Goal: Information Seeking & Learning: Find specific page/section

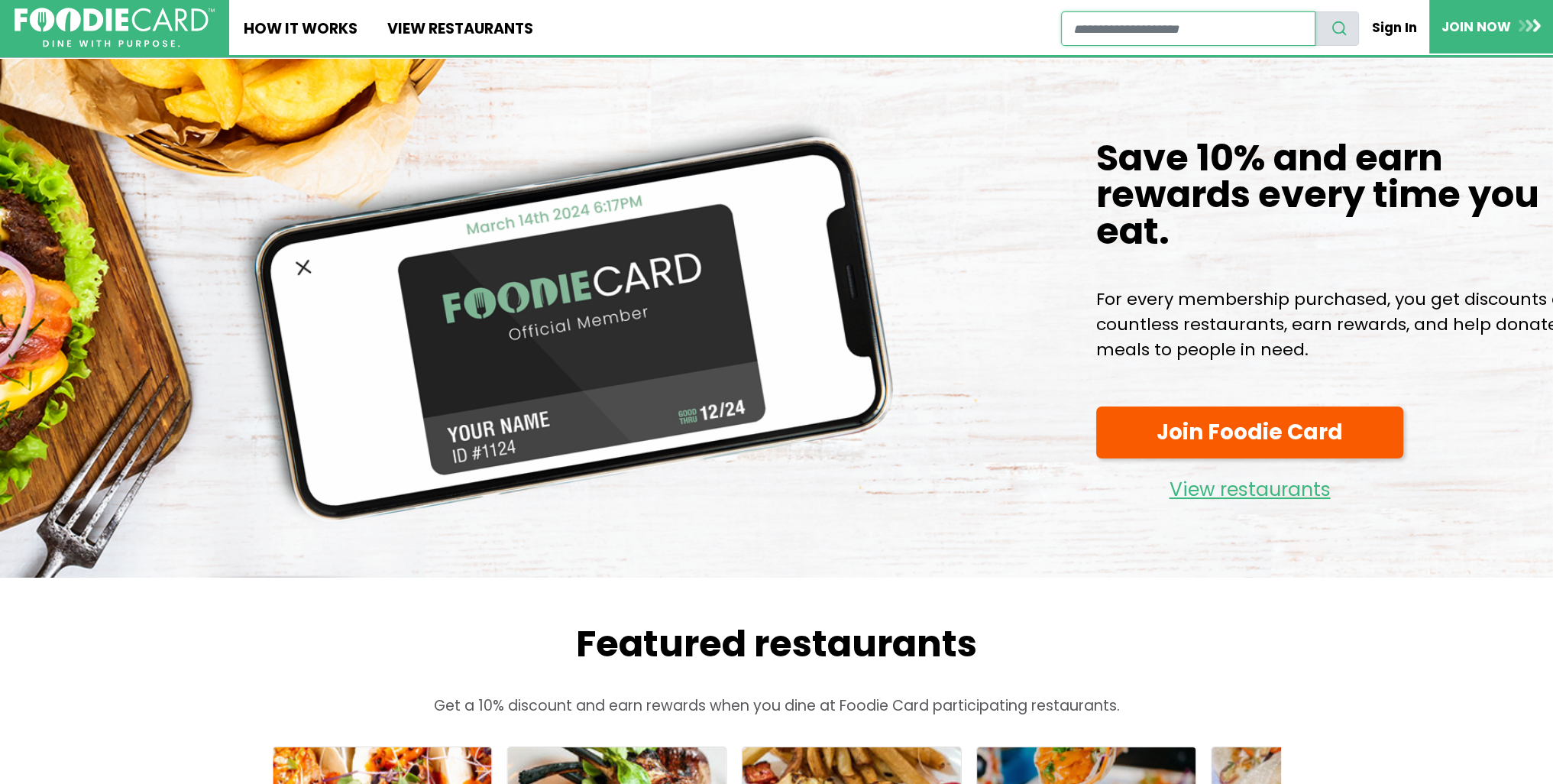
click at [1198, 35] on input "restaurant search" at bounding box center [1188, 29] width 254 height 35
type input "*"
type input "********"
click at [1301, 25] on input "********" at bounding box center [1188, 29] width 254 height 35
click at [1232, 28] on input "restaurant search" at bounding box center [1188, 29] width 254 height 35
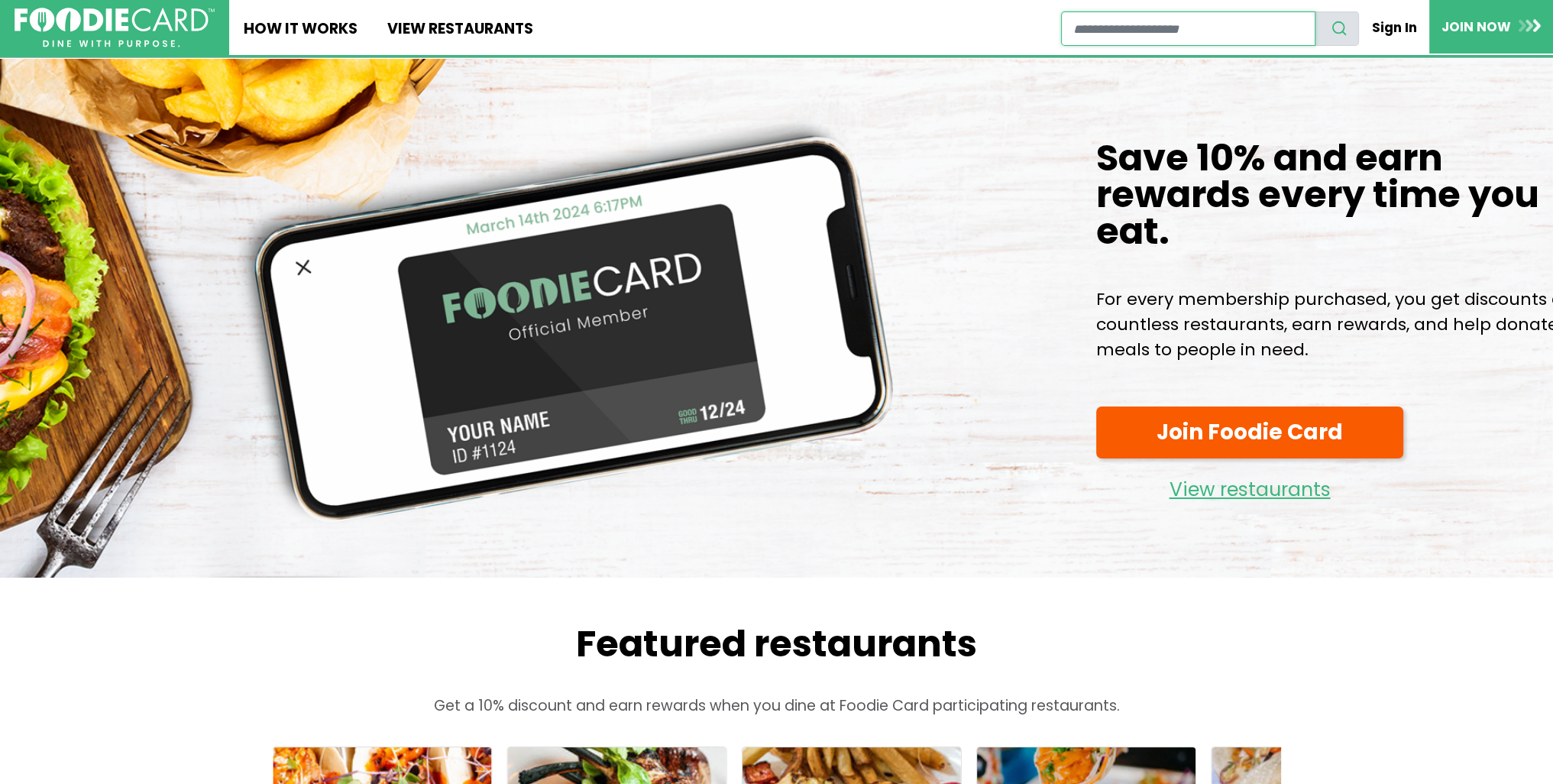
type input "*"
type input "**********"
click at [1315, 12] on button "search" at bounding box center [1337, 29] width 44 height 35
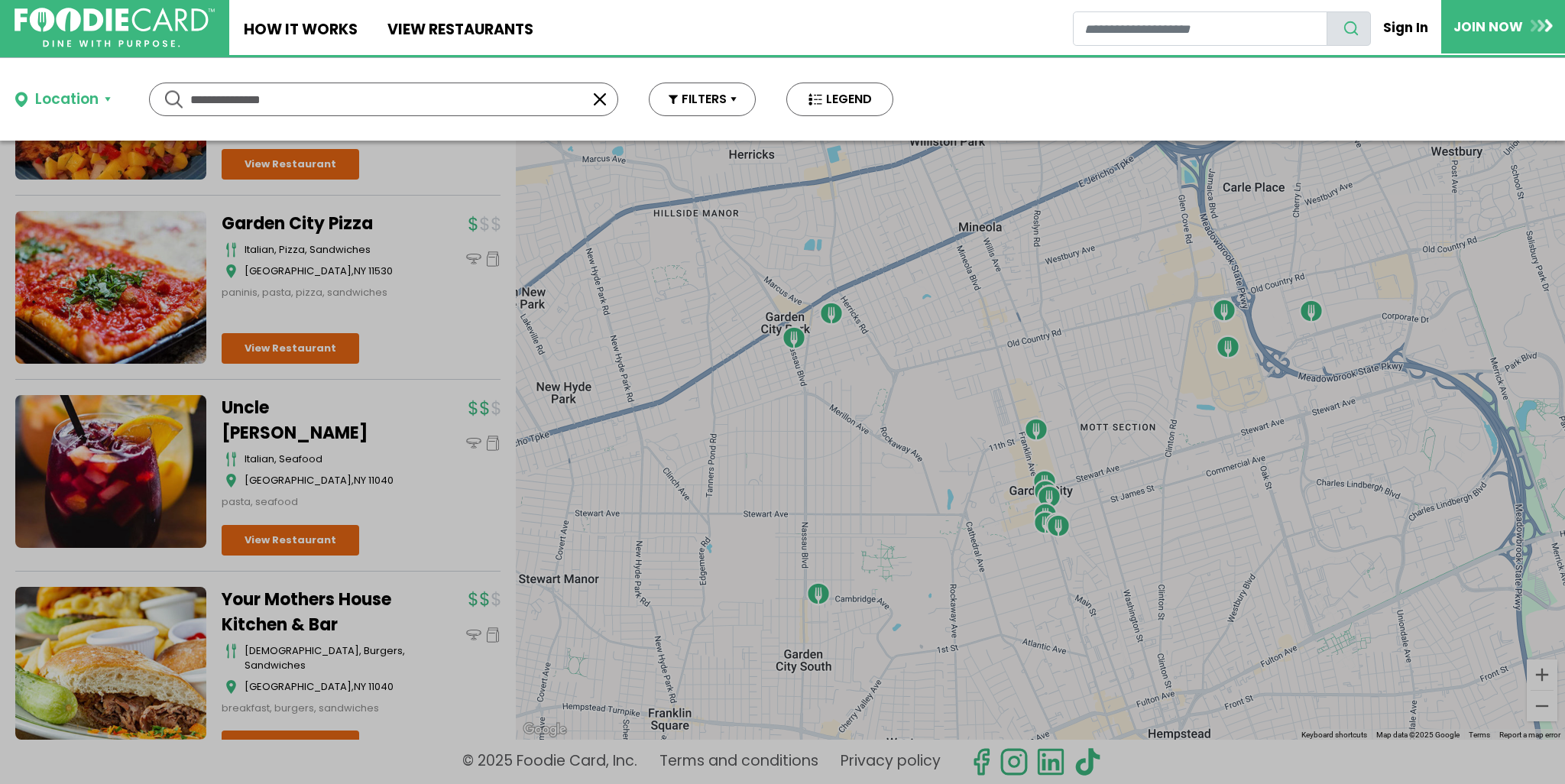
scroll to position [3458, 0]
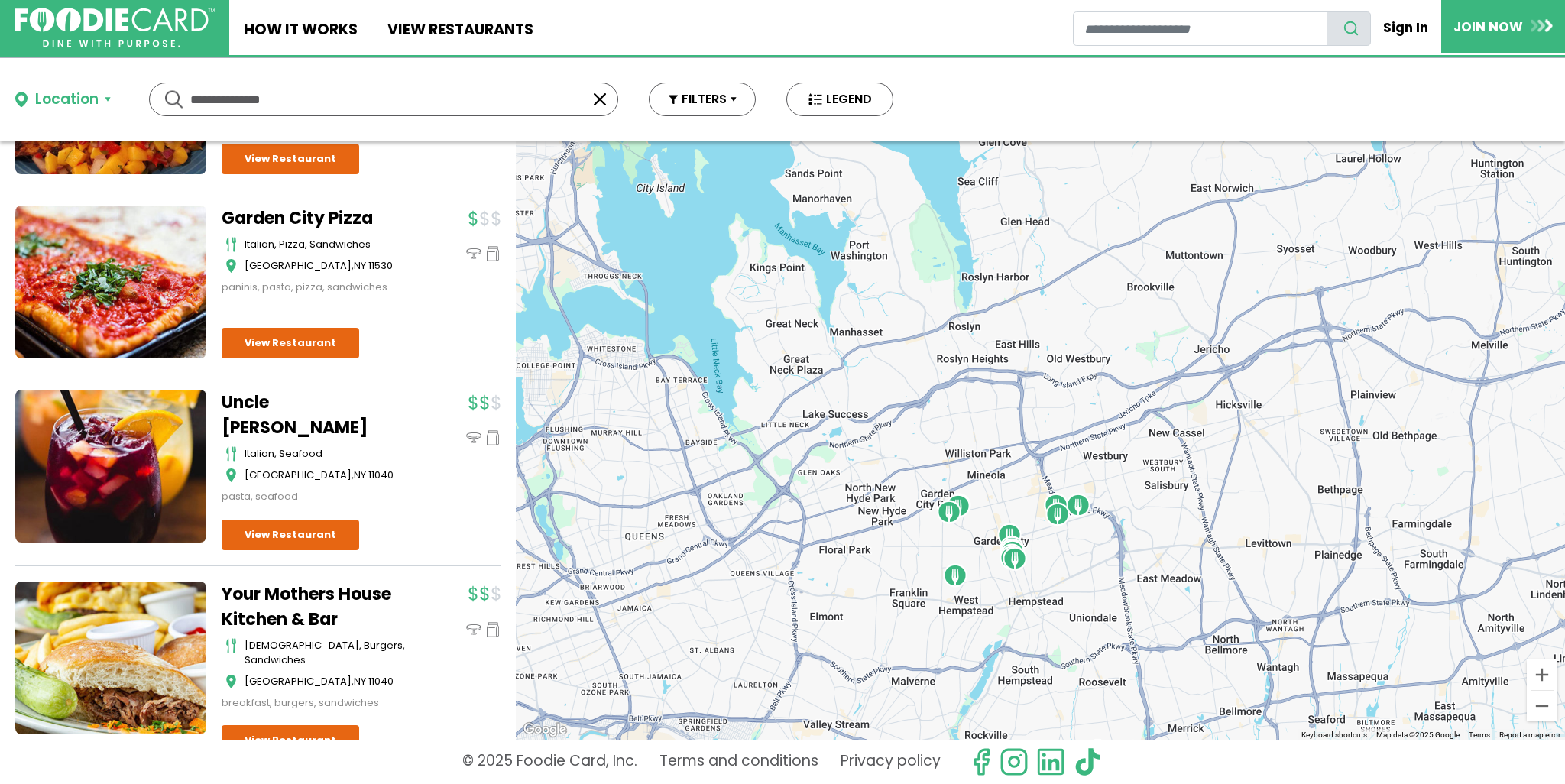
drag, startPoint x: 1325, startPoint y: 547, endPoint x: 981, endPoint y: 590, distance: 346.7
click at [981, 590] on div at bounding box center [1040, 439] width 1050 height 599
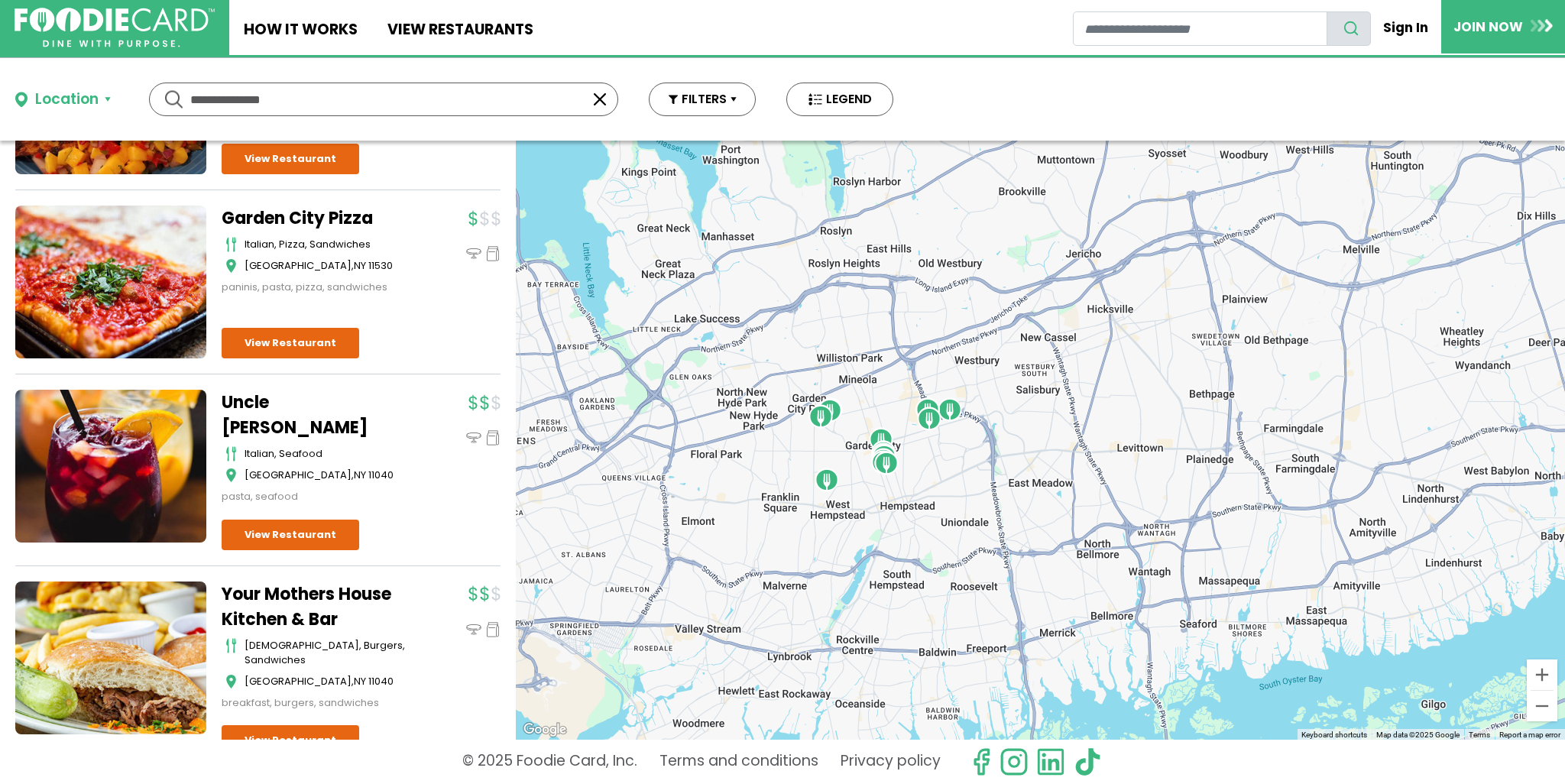
drag, startPoint x: 894, startPoint y: 498, endPoint x: 761, endPoint y: 408, distance: 160.6
click at [762, 407] on div at bounding box center [1040, 439] width 1050 height 599
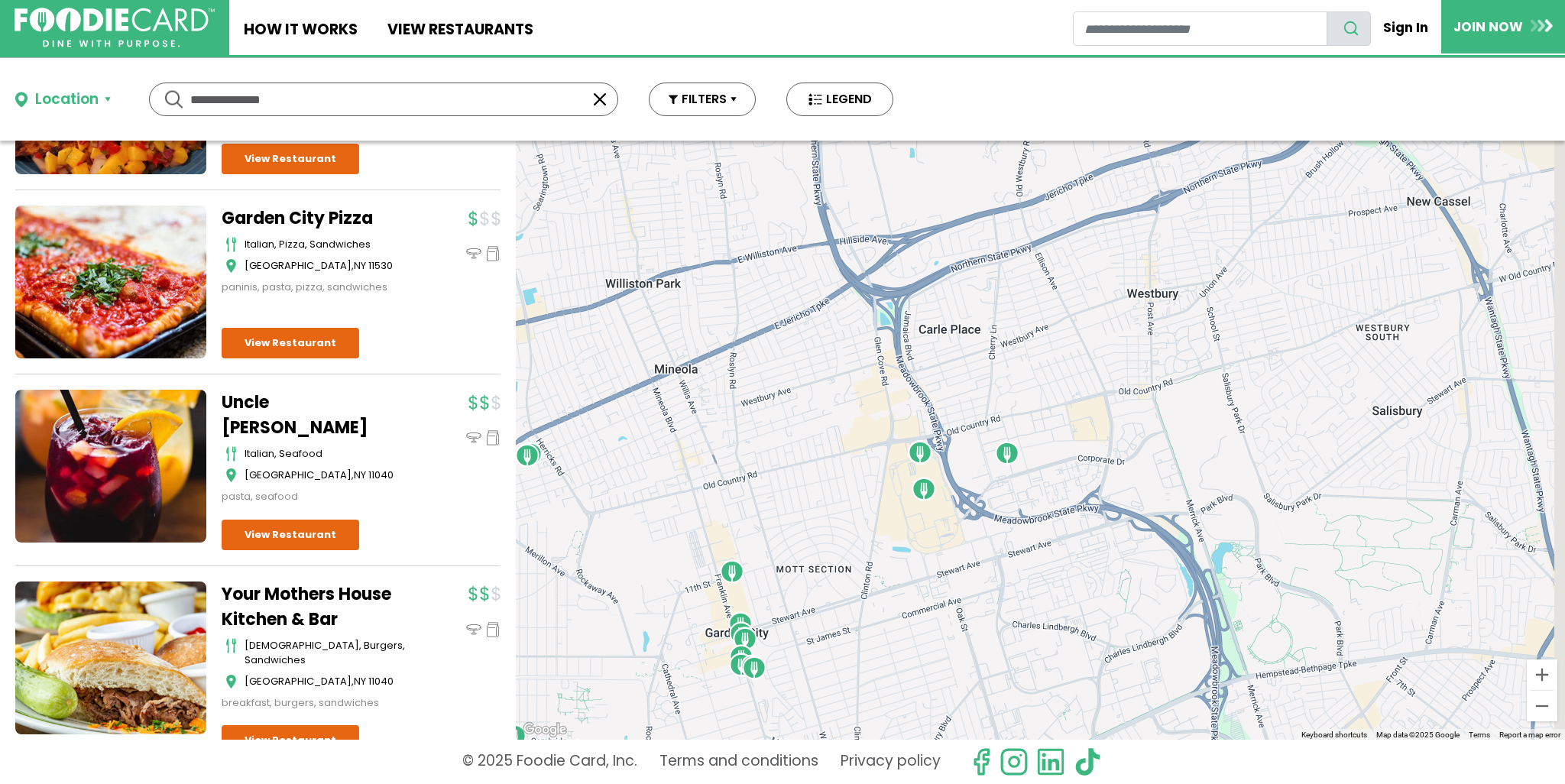
drag, startPoint x: 929, startPoint y: 303, endPoint x: 697, endPoint y: 381, distance: 244.8
click at [583, 321] on div at bounding box center [1040, 439] width 1050 height 599
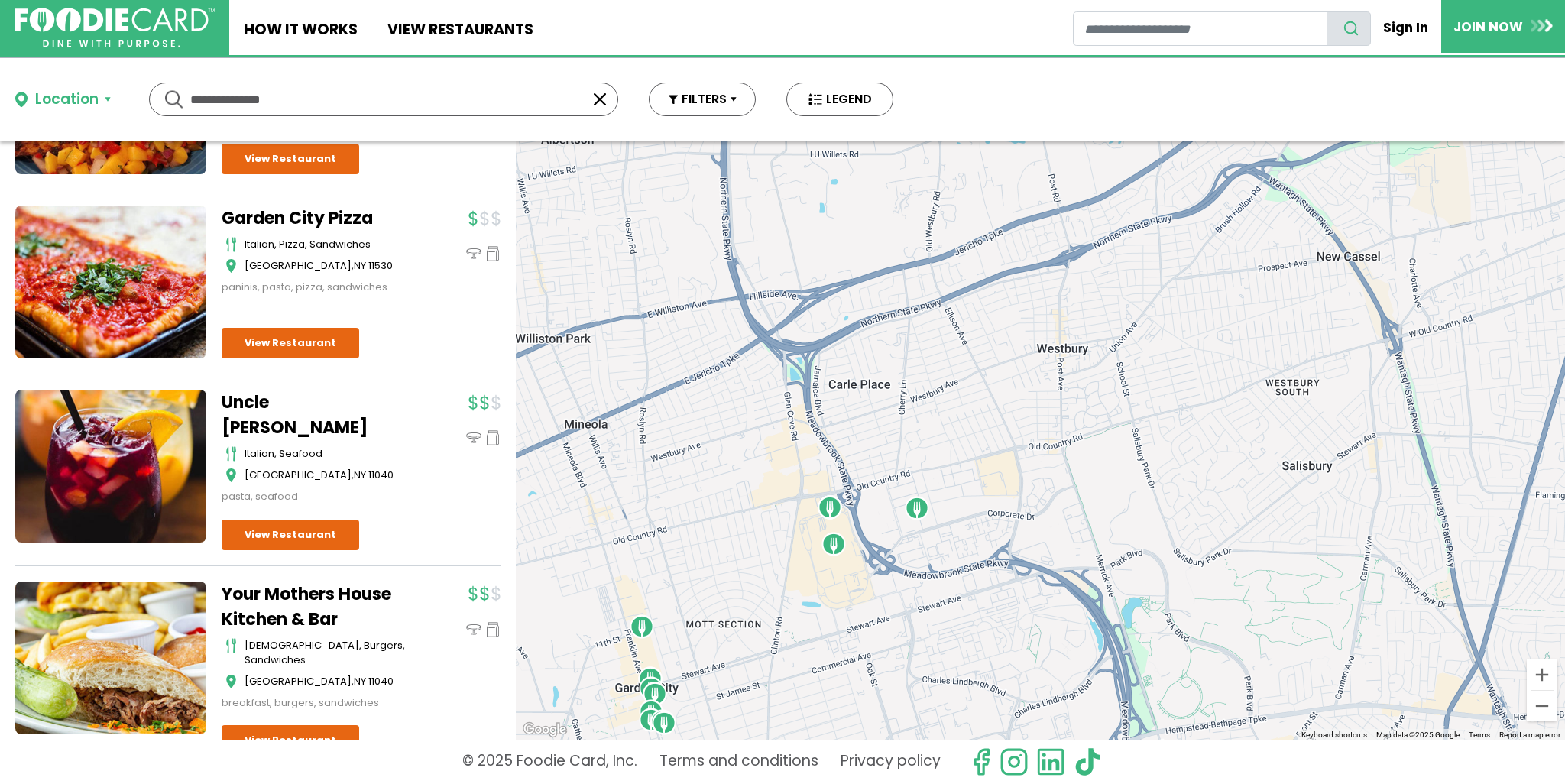
drag, startPoint x: 804, startPoint y: 357, endPoint x: 729, endPoint y: 411, distance: 92.4
click at [713, 415] on div at bounding box center [1040, 439] width 1050 height 599
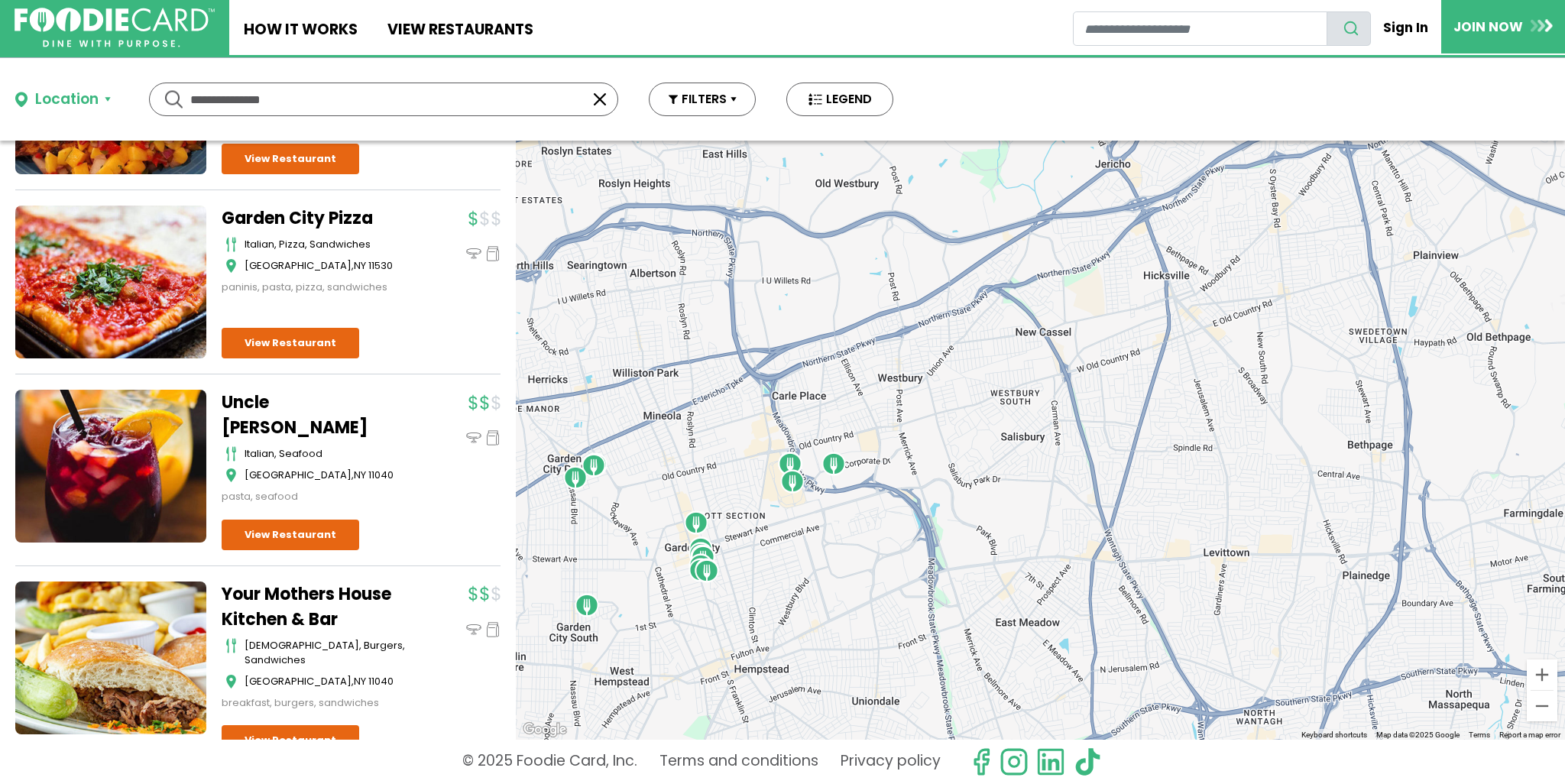
click at [833, 462] on img "Spuntino Wine Bar & Italian Tapas - Garden City" at bounding box center [833, 463] width 25 height 24
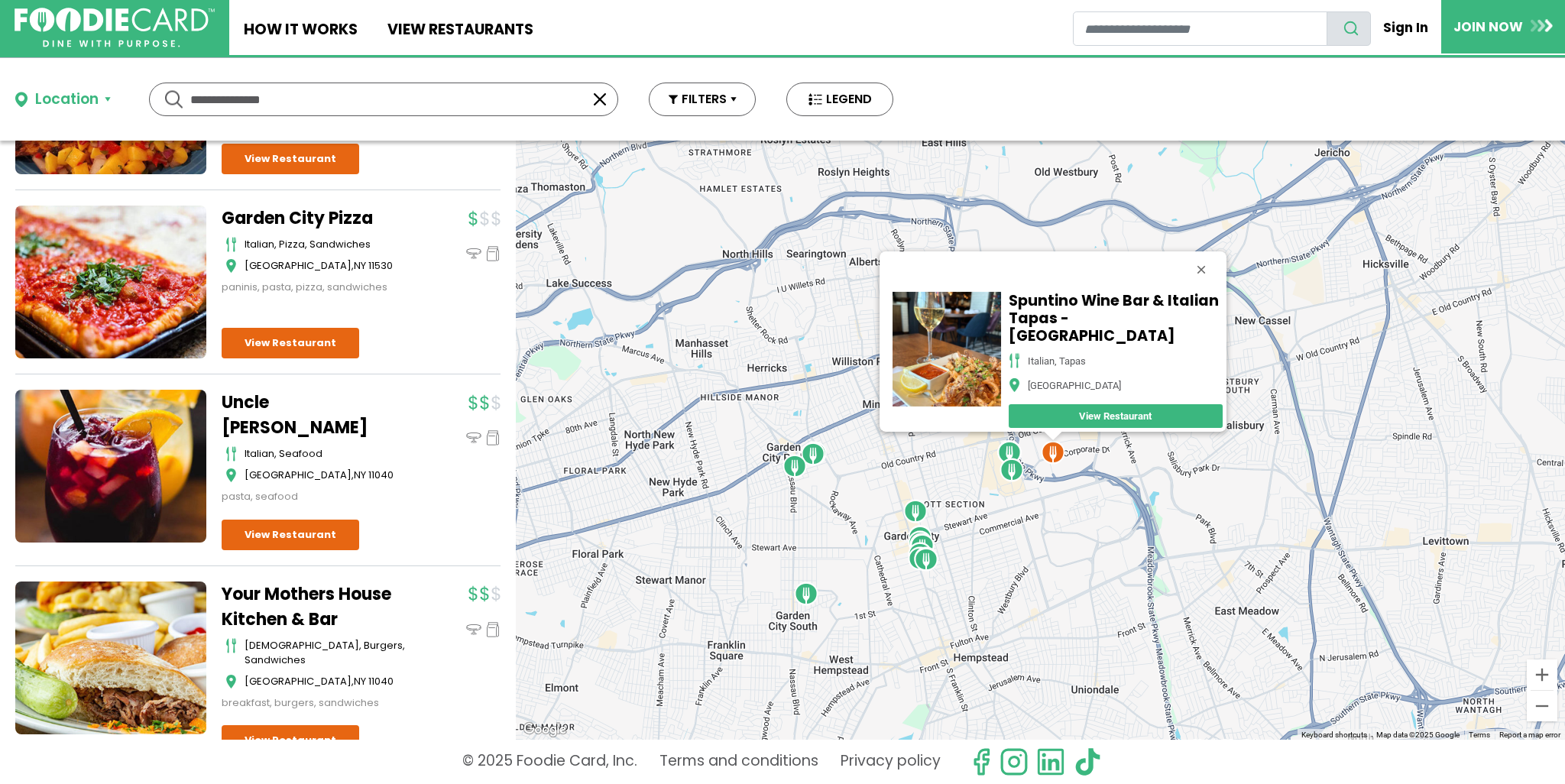
click at [906, 466] on div "Spuntino Wine Bar & Italian Tapas - [GEOGRAPHIC_DATA] italian, tapas Garden Cit…" at bounding box center [1040, 439] width 1050 height 599
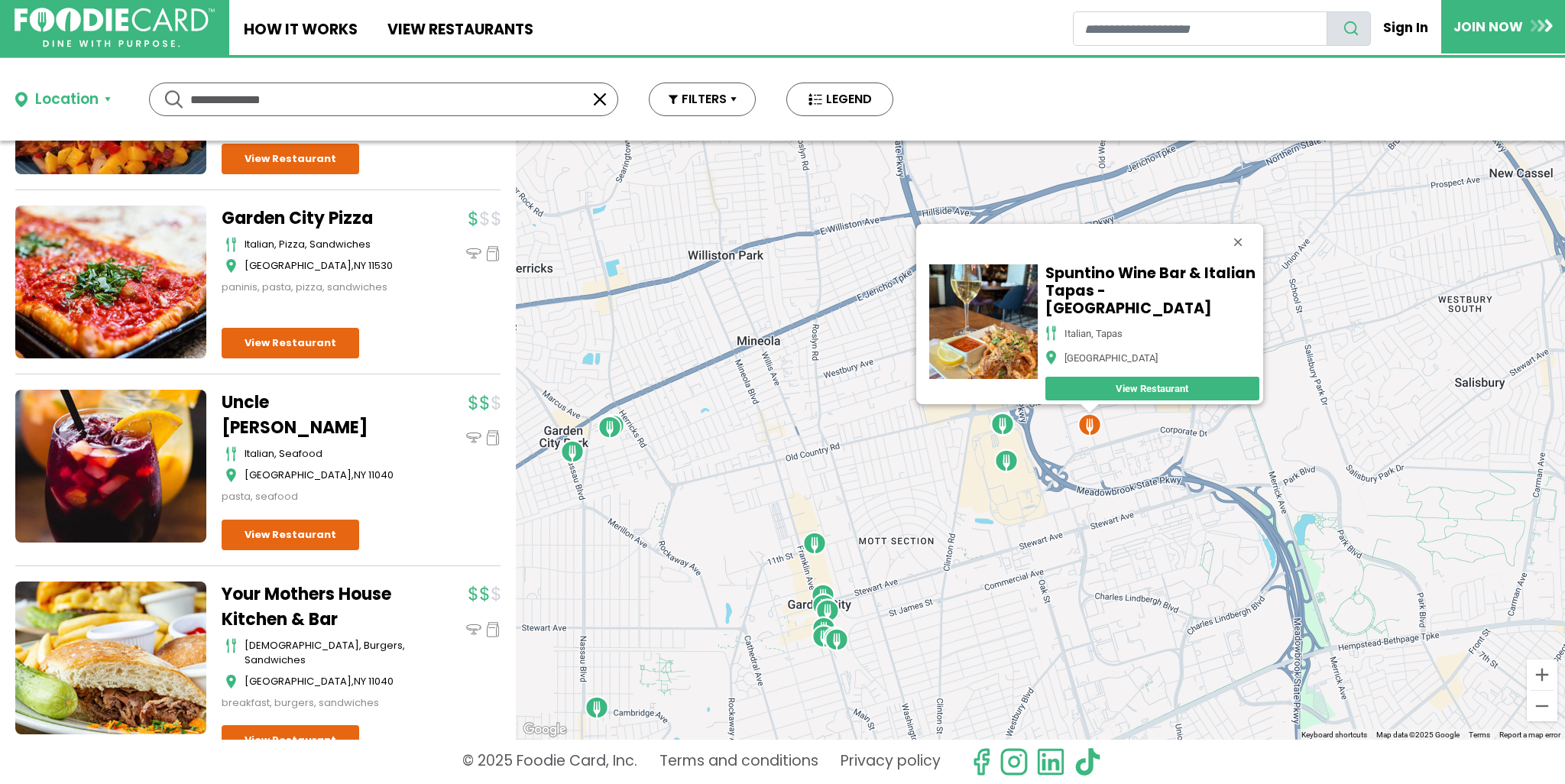
click at [1004, 428] on img "Nomiya" at bounding box center [1002, 423] width 25 height 24
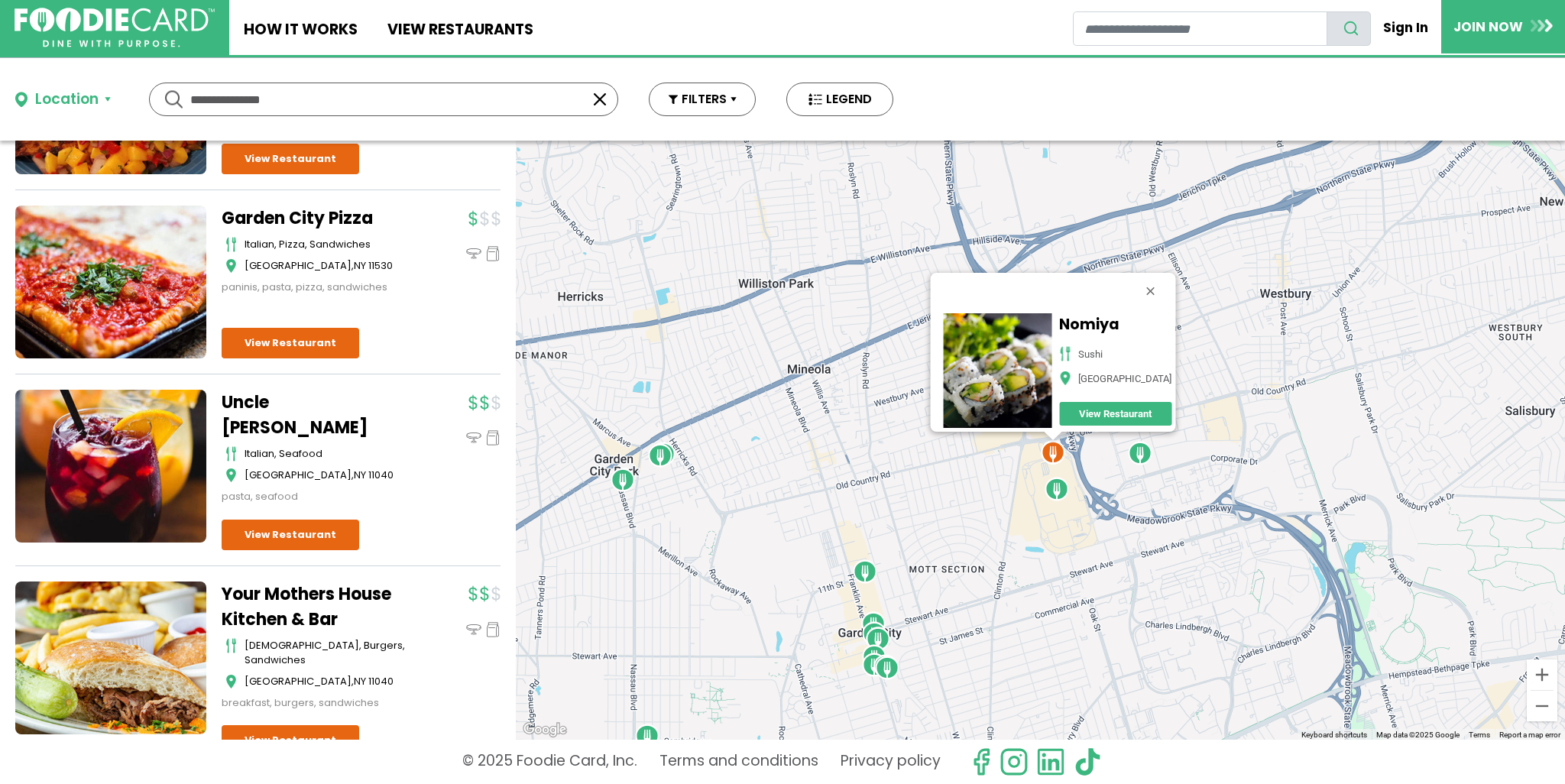
click at [973, 482] on div "Nomiya [GEOGRAPHIC_DATA] View Restaurant" at bounding box center [1040, 439] width 1050 height 599
click at [1137, 285] on button "Close" at bounding box center [1149, 291] width 36 height 36
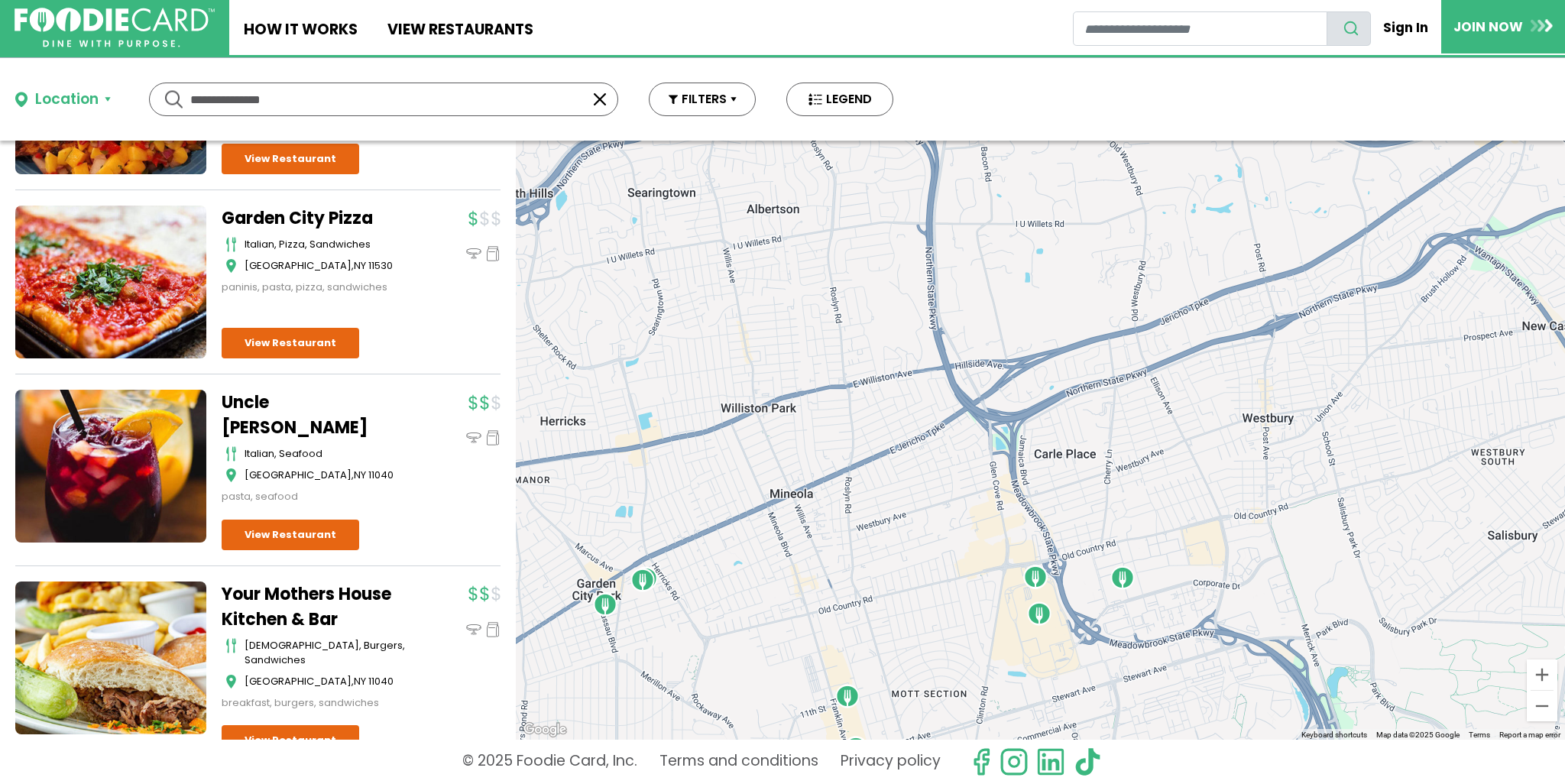
drag, startPoint x: 928, startPoint y: 343, endPoint x: 911, endPoint y: 473, distance: 131.1
click at [911, 473] on div at bounding box center [1040, 439] width 1050 height 599
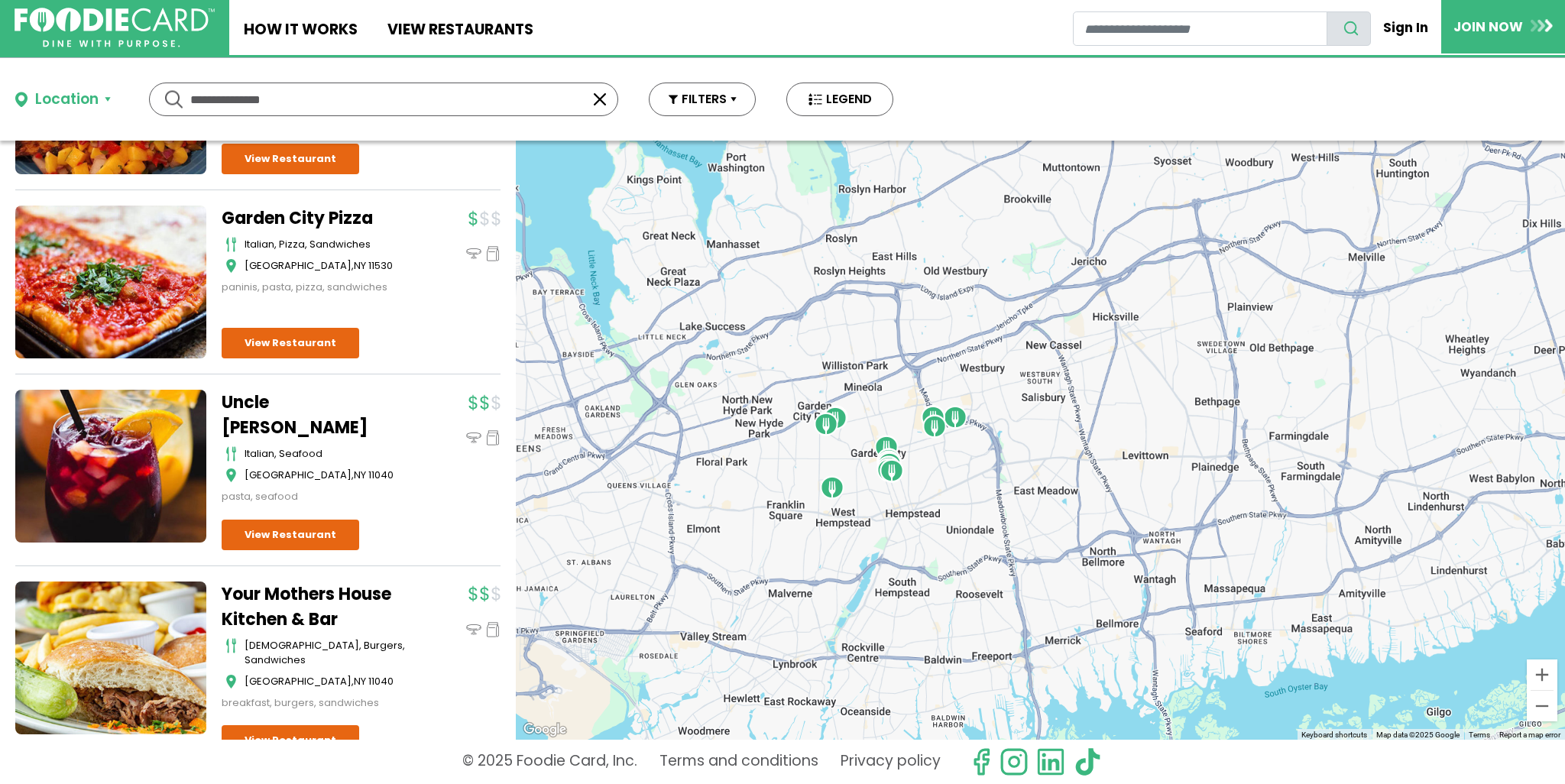
drag, startPoint x: 899, startPoint y: 453, endPoint x: 885, endPoint y: 365, distance: 89.1
click at [885, 365] on div at bounding box center [1040, 439] width 1050 height 599
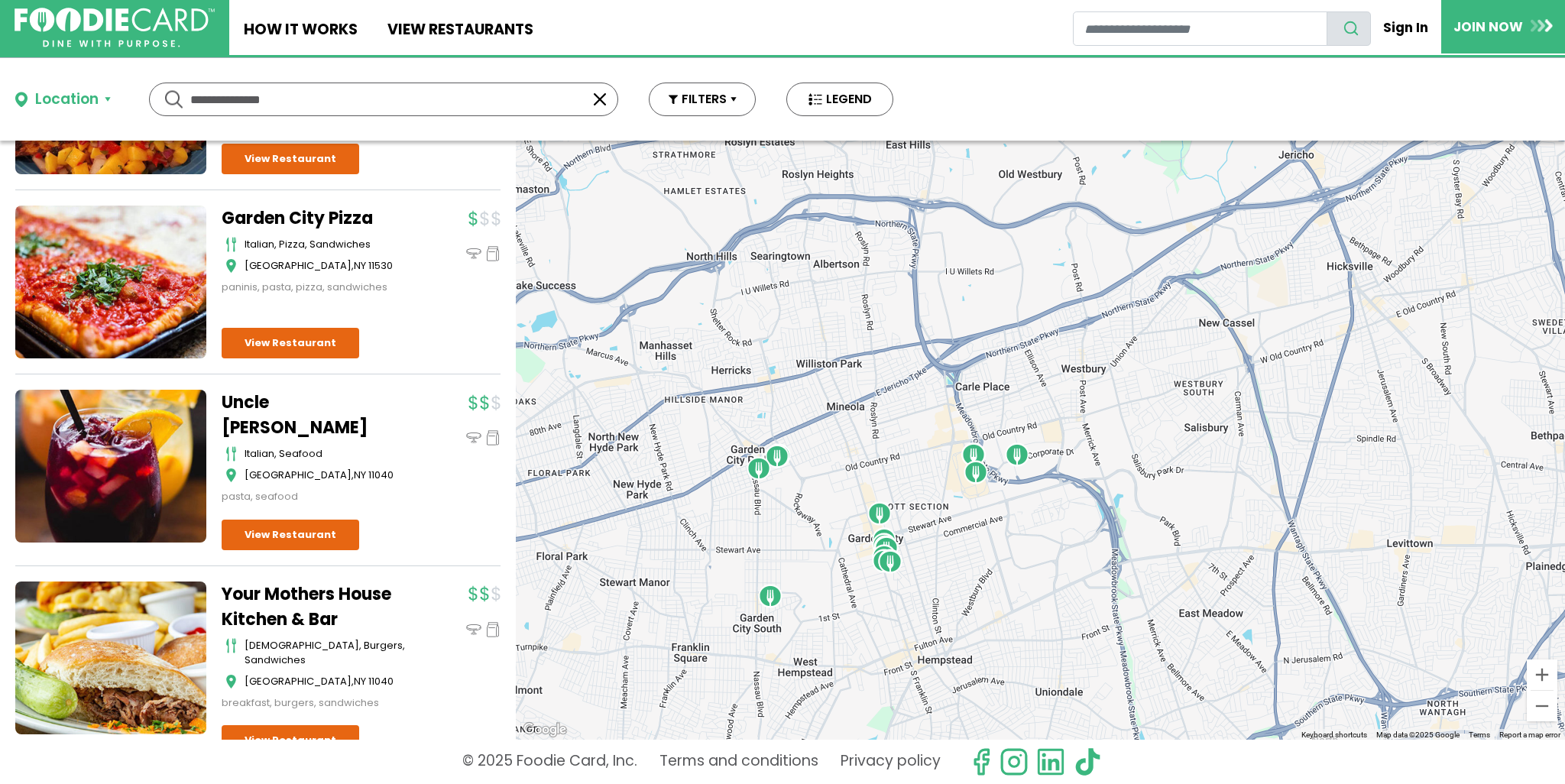
click at [308, 99] on input "**********" at bounding box center [384, 100] width 387 height 32
drag, startPoint x: 259, startPoint y: 98, endPoint x: 122, endPoint y: 95, distance: 137.0
click at [122, 95] on div "Location Use my current location Search by Region [US_STATE] 1997 restaurants […" at bounding box center [454, 100] width 908 height 83
type input "**********"
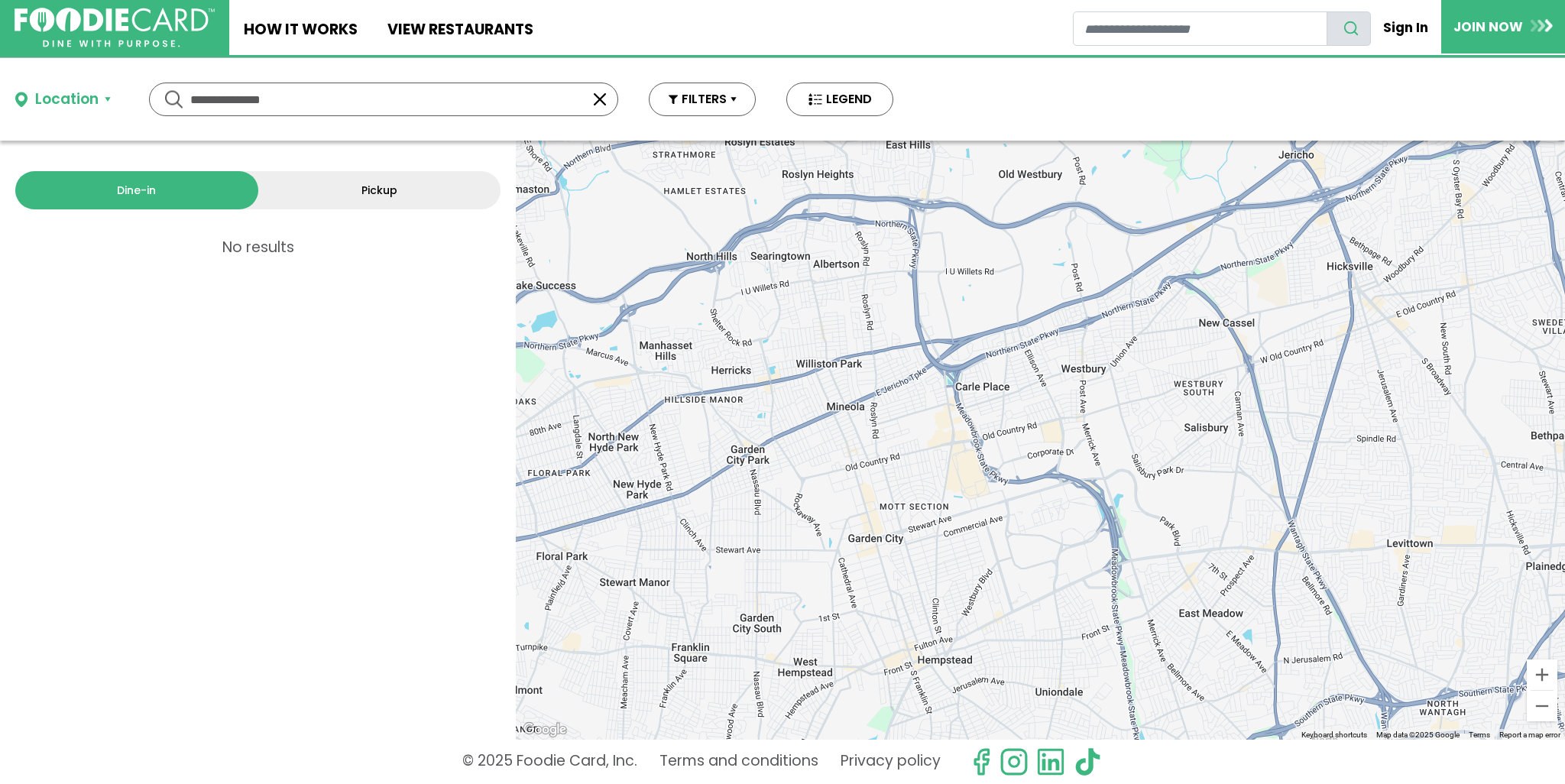
scroll to position [0, 0]
click at [597, 105] on button "button" at bounding box center [600, 100] width 19 height 19
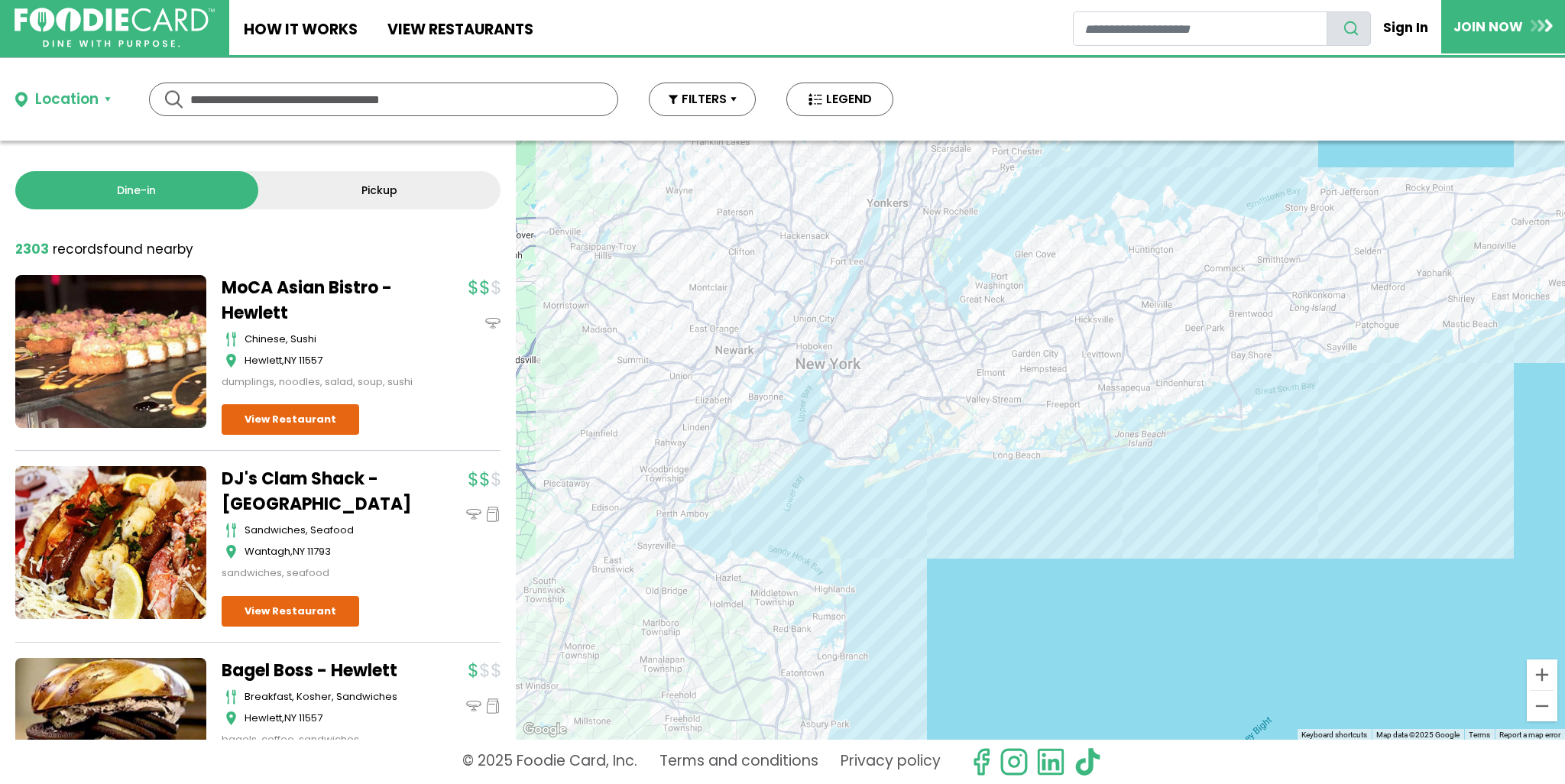
drag, startPoint x: 1224, startPoint y: 406, endPoint x: 1053, endPoint y: 379, distance: 173.1
click at [1053, 379] on div at bounding box center [1040, 439] width 1050 height 599
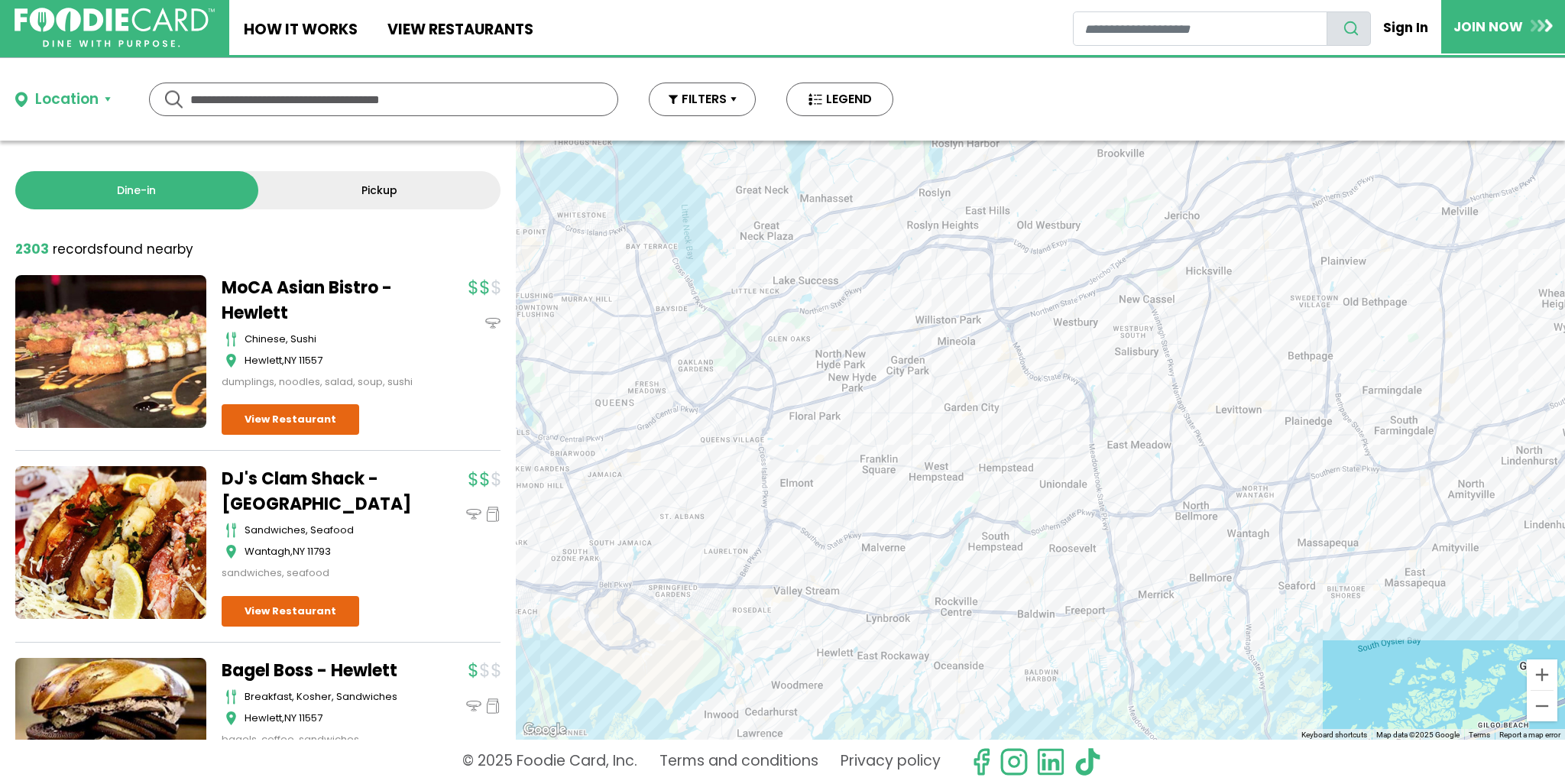
drag, startPoint x: 1141, startPoint y: 279, endPoint x: 1000, endPoint y: 528, distance: 286.2
click at [1000, 528] on div at bounding box center [1040, 439] width 1050 height 599
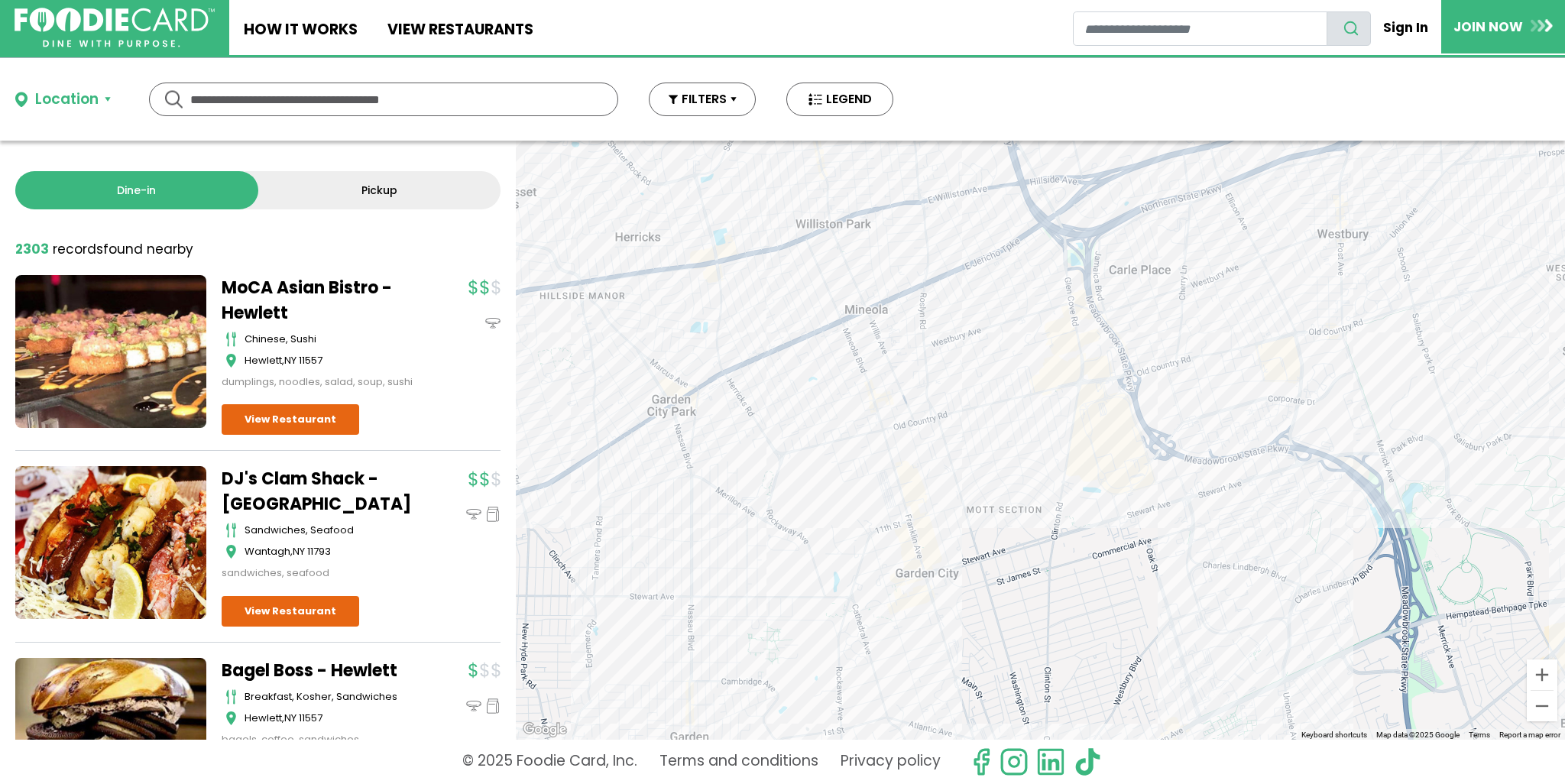
drag, startPoint x: 1149, startPoint y: 328, endPoint x: 1006, endPoint y: 640, distance: 343.2
click at [1006, 640] on div at bounding box center [1040, 439] width 1050 height 599
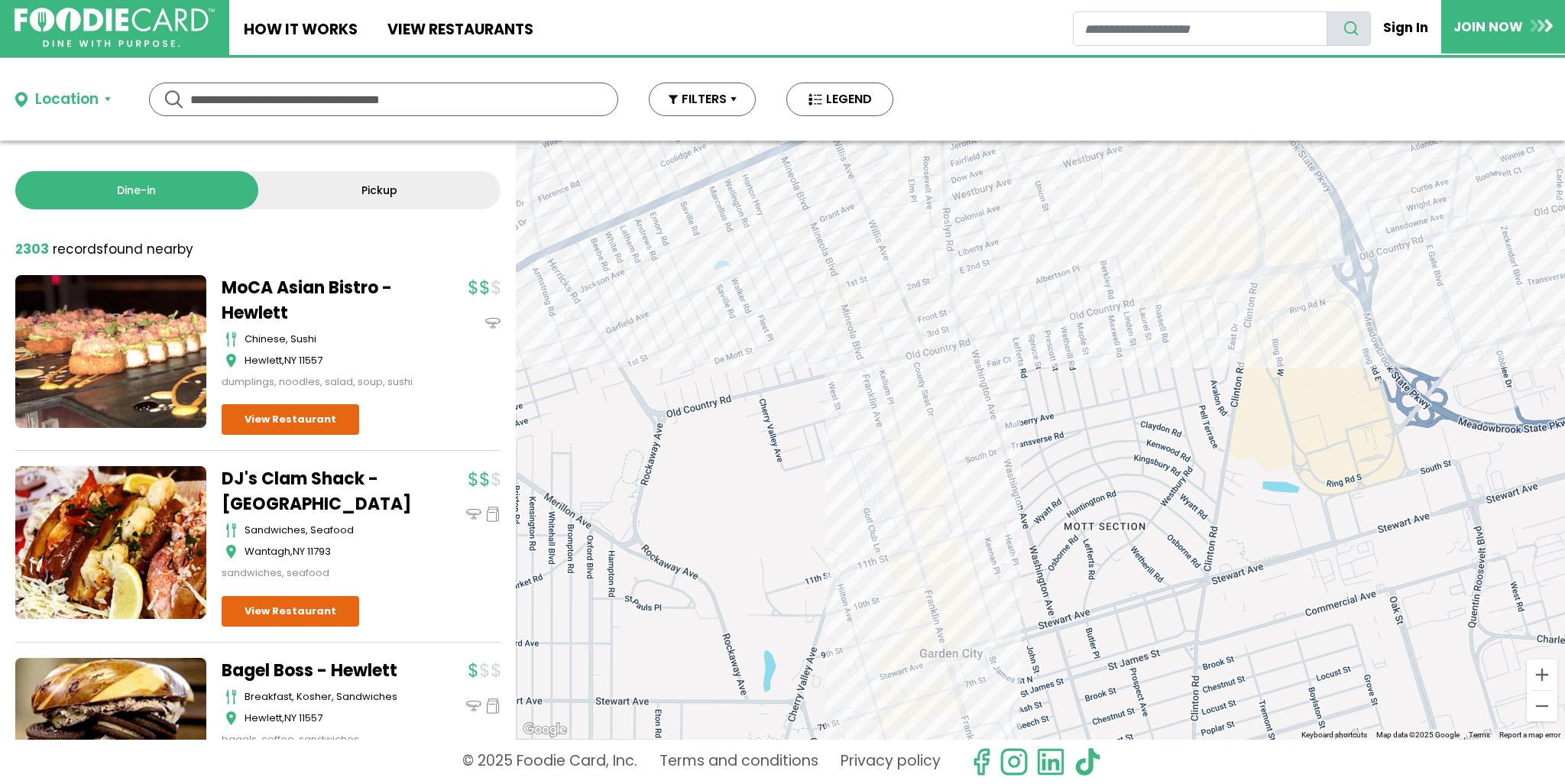
drag, startPoint x: 951, startPoint y: 370, endPoint x: 1038, endPoint y: 434, distance: 108.0
click at [1038, 434] on div at bounding box center [1040, 439] width 1050 height 599
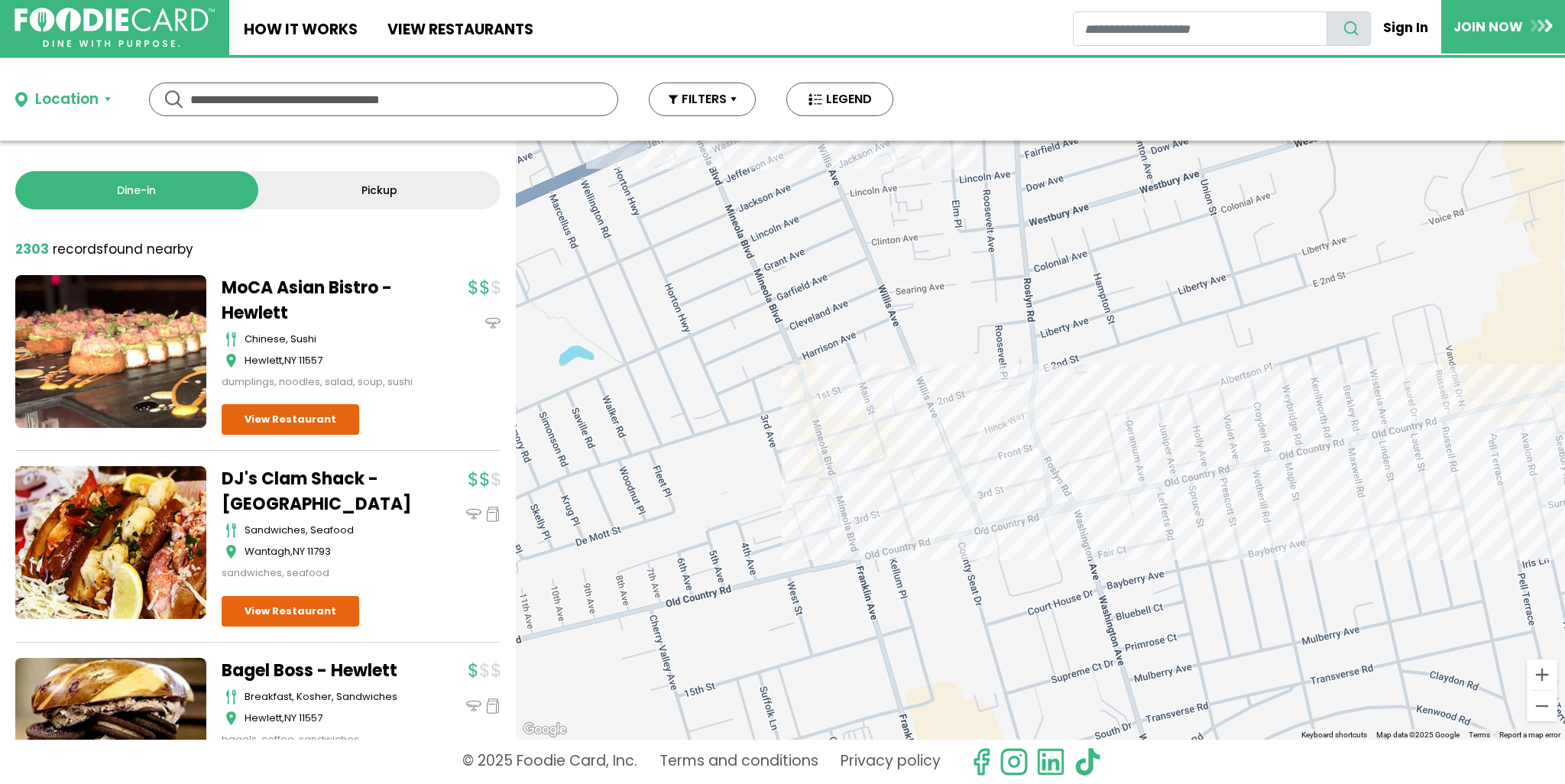
drag, startPoint x: 882, startPoint y: 397, endPoint x: 978, endPoint y: 624, distance: 246.5
click at [978, 624] on div at bounding box center [1040, 439] width 1050 height 599
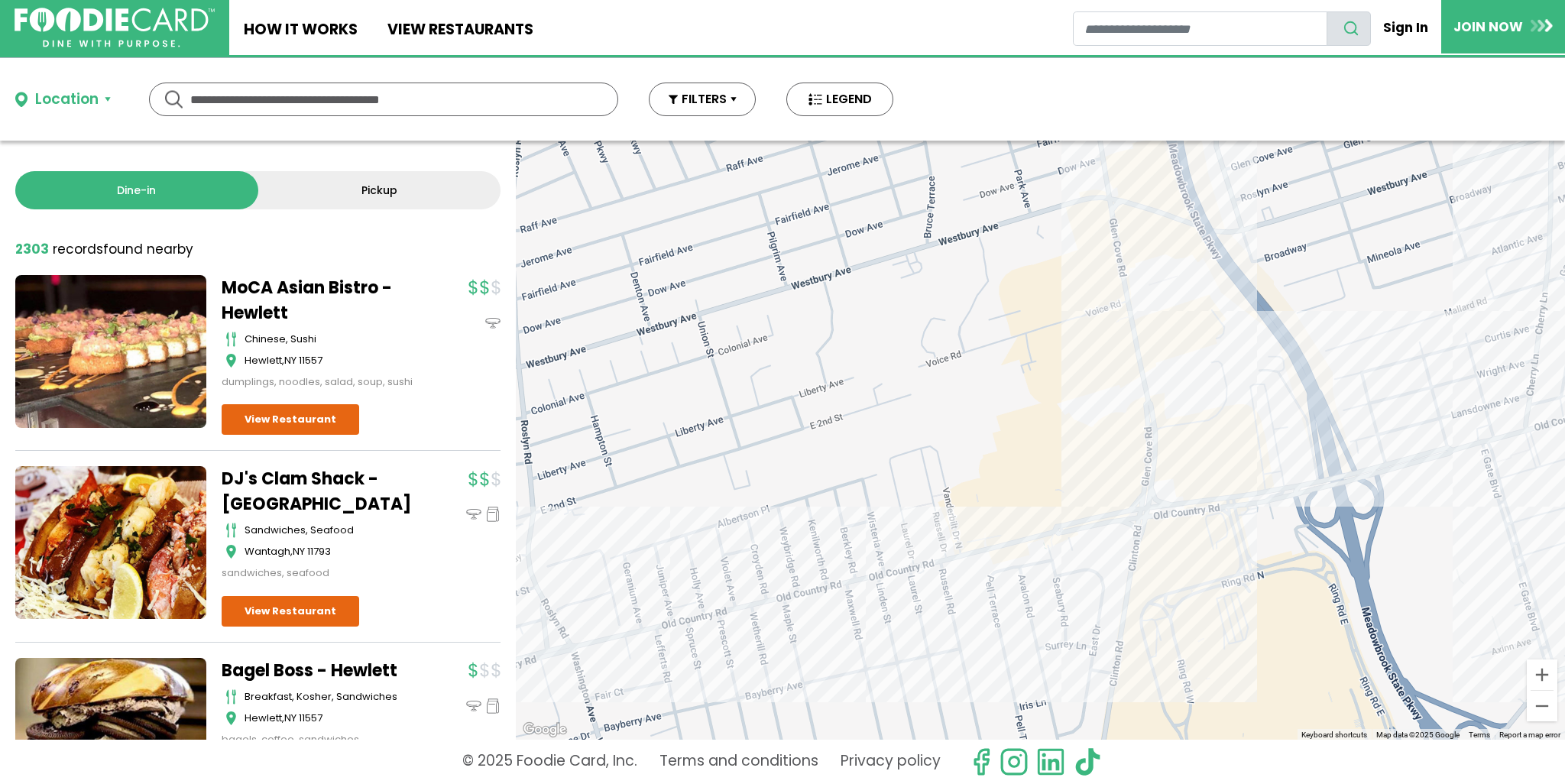
drag, startPoint x: 1383, startPoint y: 487, endPoint x: 870, endPoint y: 636, distance: 534.2
click at [870, 636] on div at bounding box center [1040, 439] width 1050 height 599
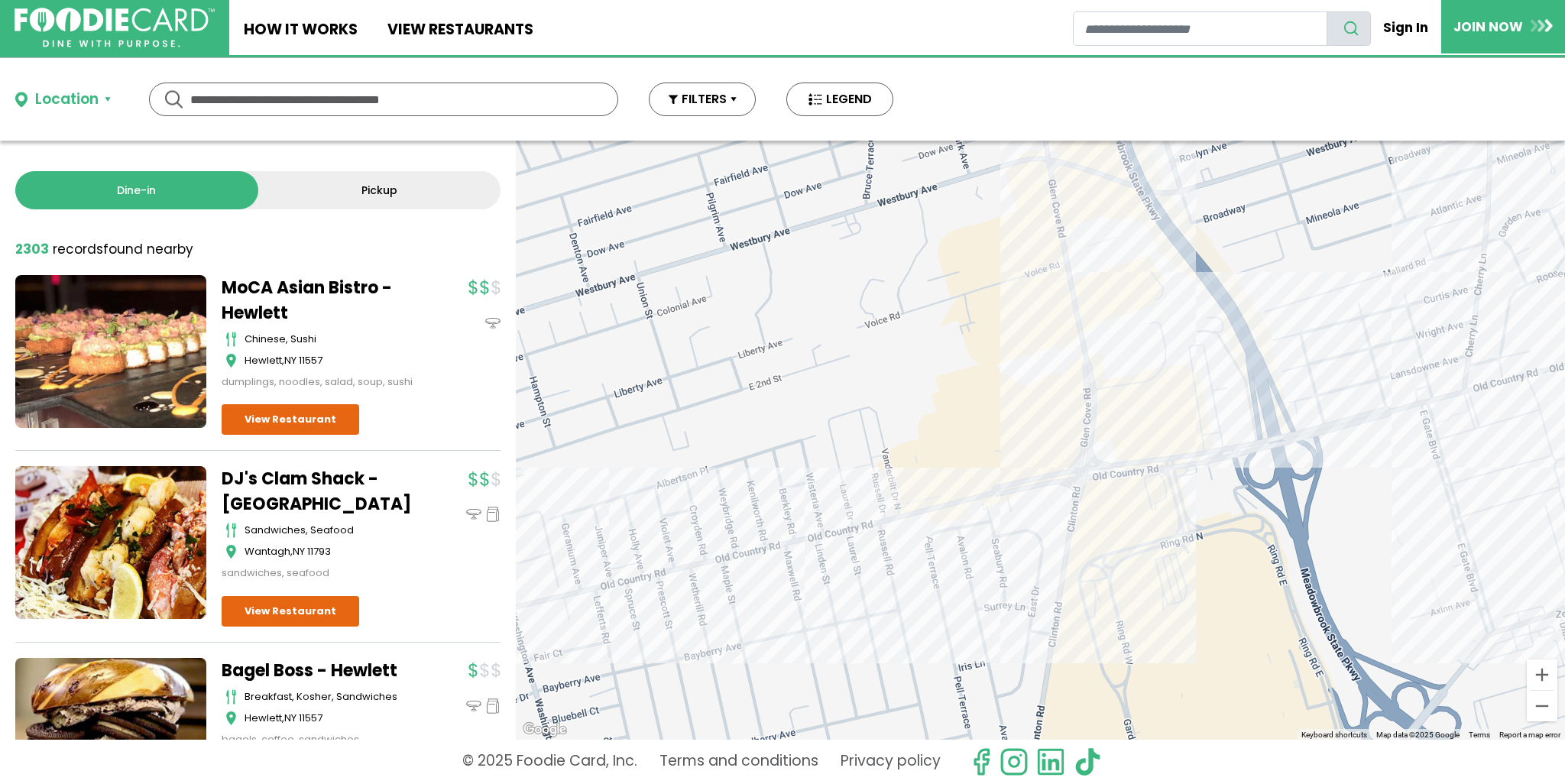
click at [1105, 280] on div at bounding box center [1040, 439] width 1050 height 599
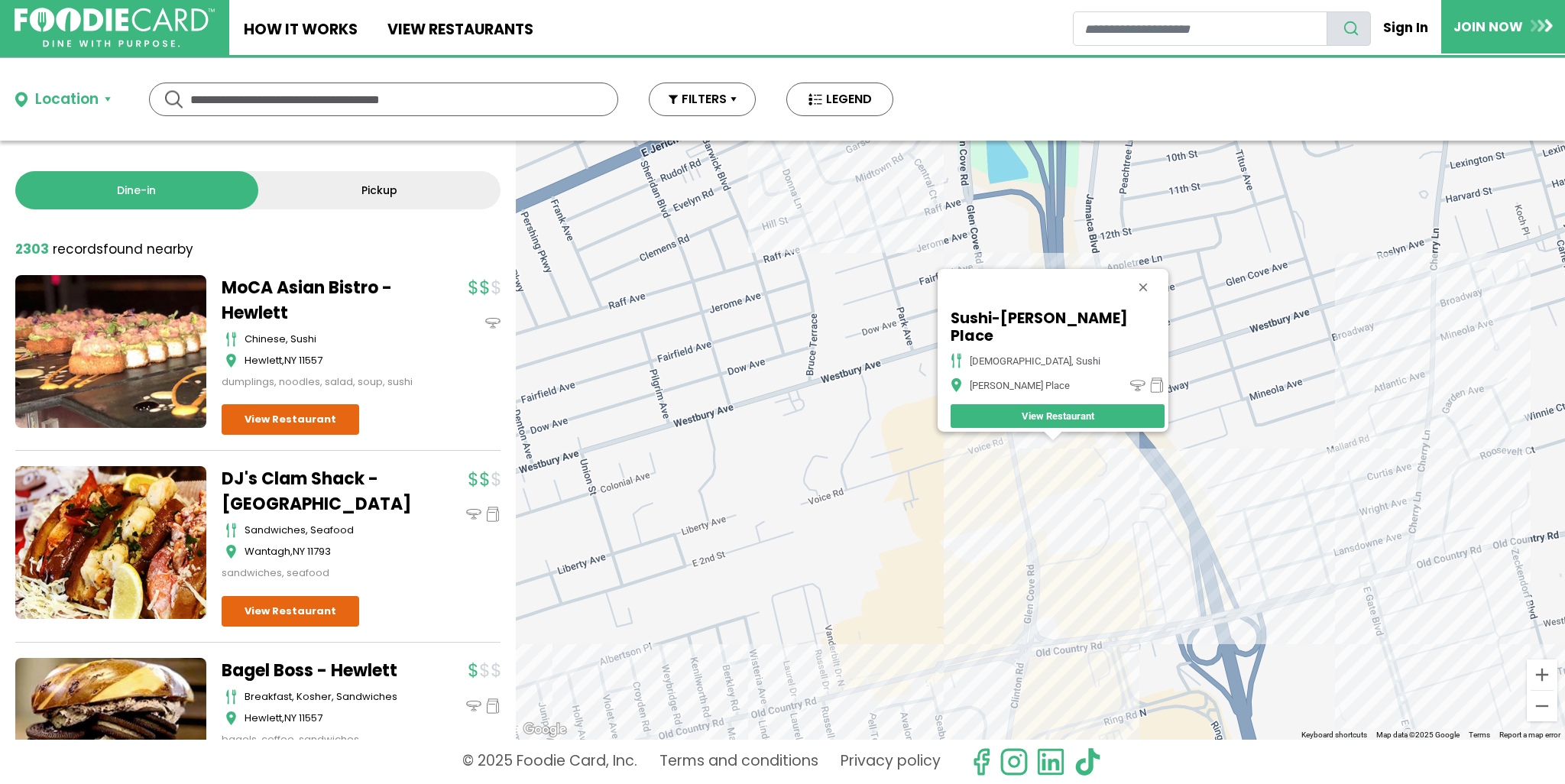
click at [1284, 343] on div "Sushi-[PERSON_NAME] Place japanese, sushi [PERSON_NAME] Place View Restaurant" at bounding box center [1040, 439] width 1050 height 599
click at [1006, 449] on div "Sushi-[PERSON_NAME] Place japanese, sushi [PERSON_NAME] Place View Restaurant" at bounding box center [1040, 439] width 1050 height 599
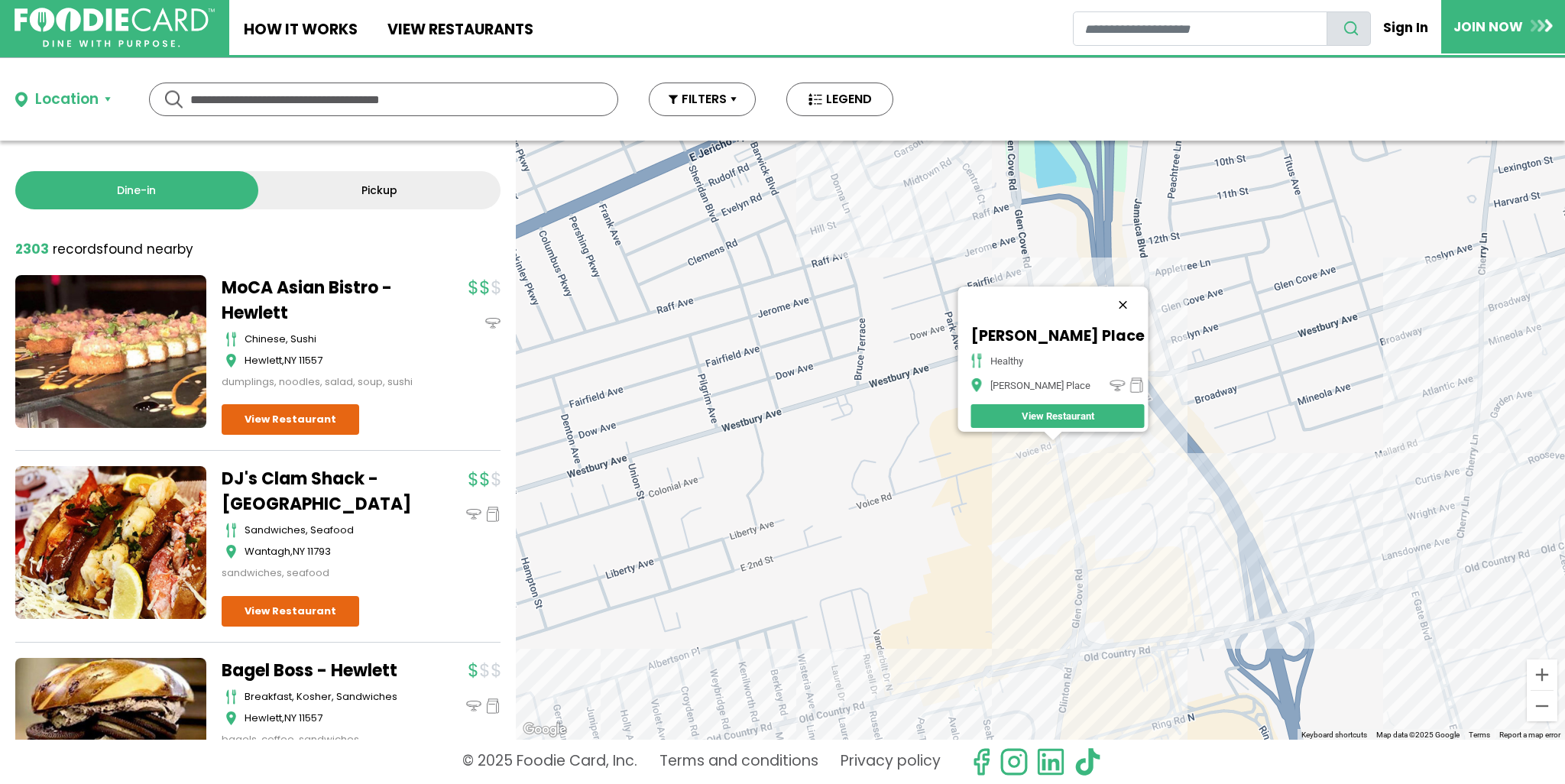
click at [1113, 295] on button "Close" at bounding box center [1122, 304] width 36 height 36
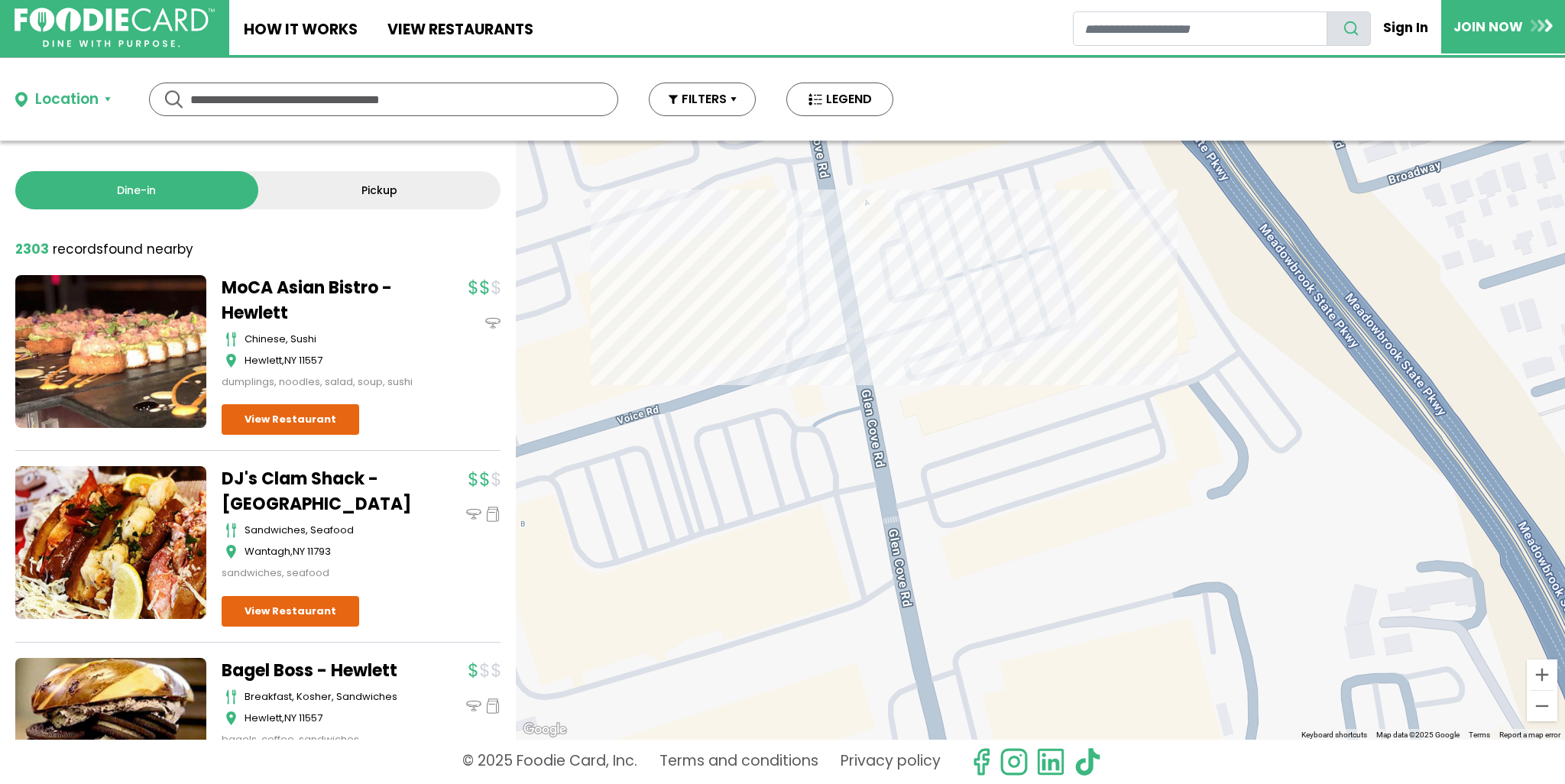
click at [993, 368] on div at bounding box center [1040, 439] width 1050 height 599
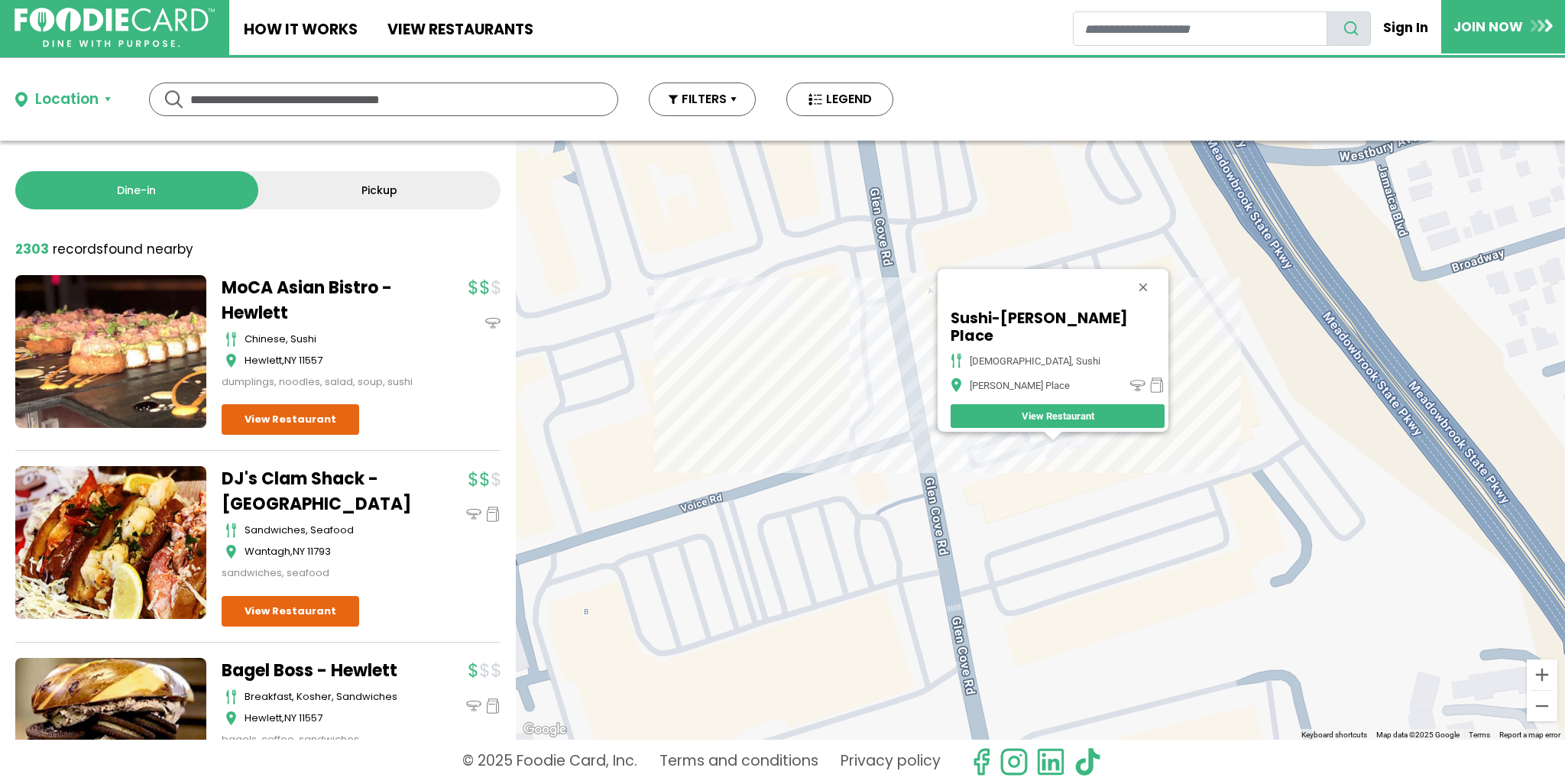
click at [1033, 405] on link "View Restaurant" at bounding box center [1057, 416] width 214 height 24
click at [1208, 359] on div "Sushi-[PERSON_NAME] Place japanese, sushi [PERSON_NAME] Place View Restaurant" at bounding box center [1040, 439] width 1050 height 599
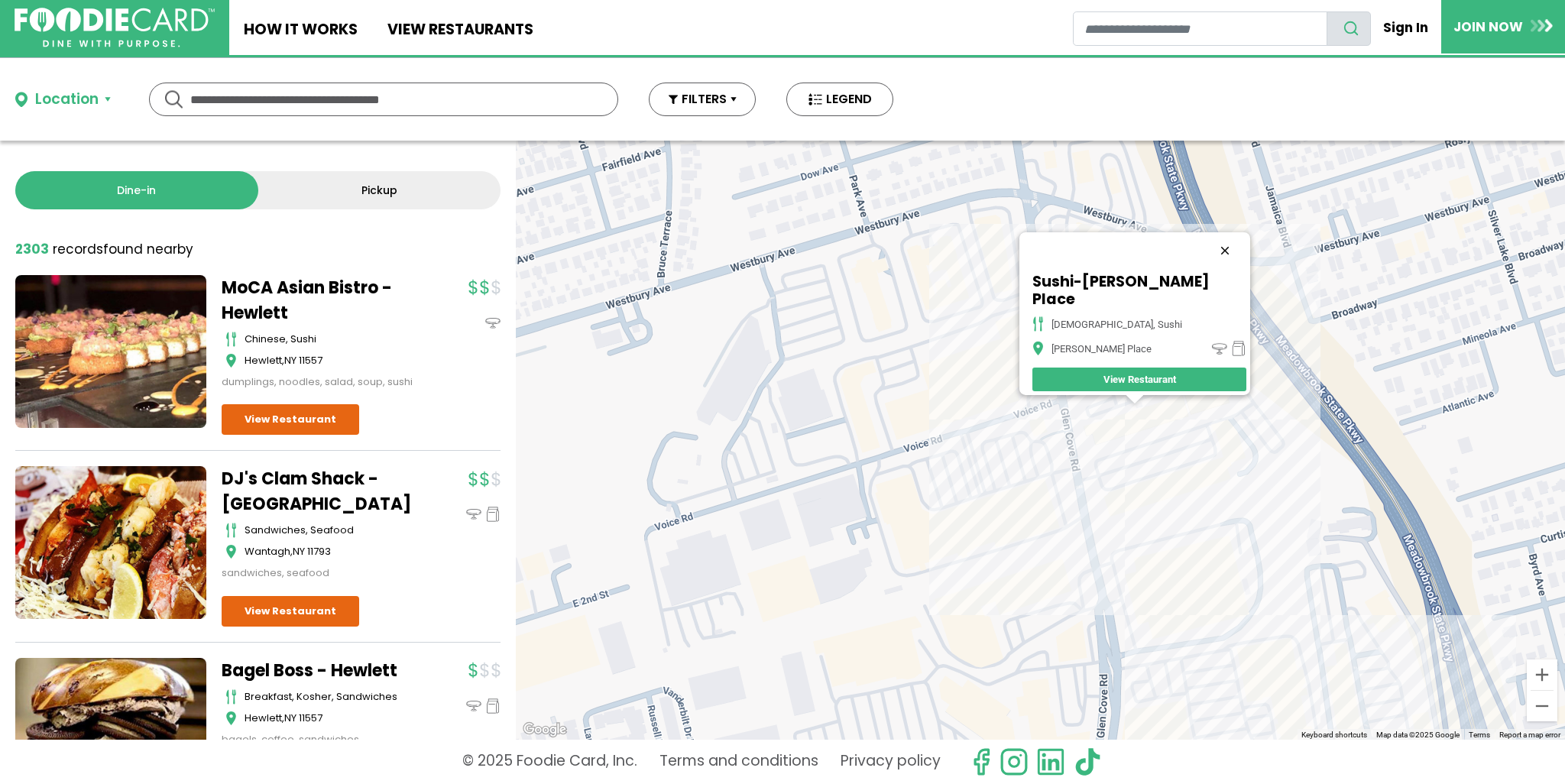
click at [1208, 257] on button "Close" at bounding box center [1224, 250] width 36 height 36
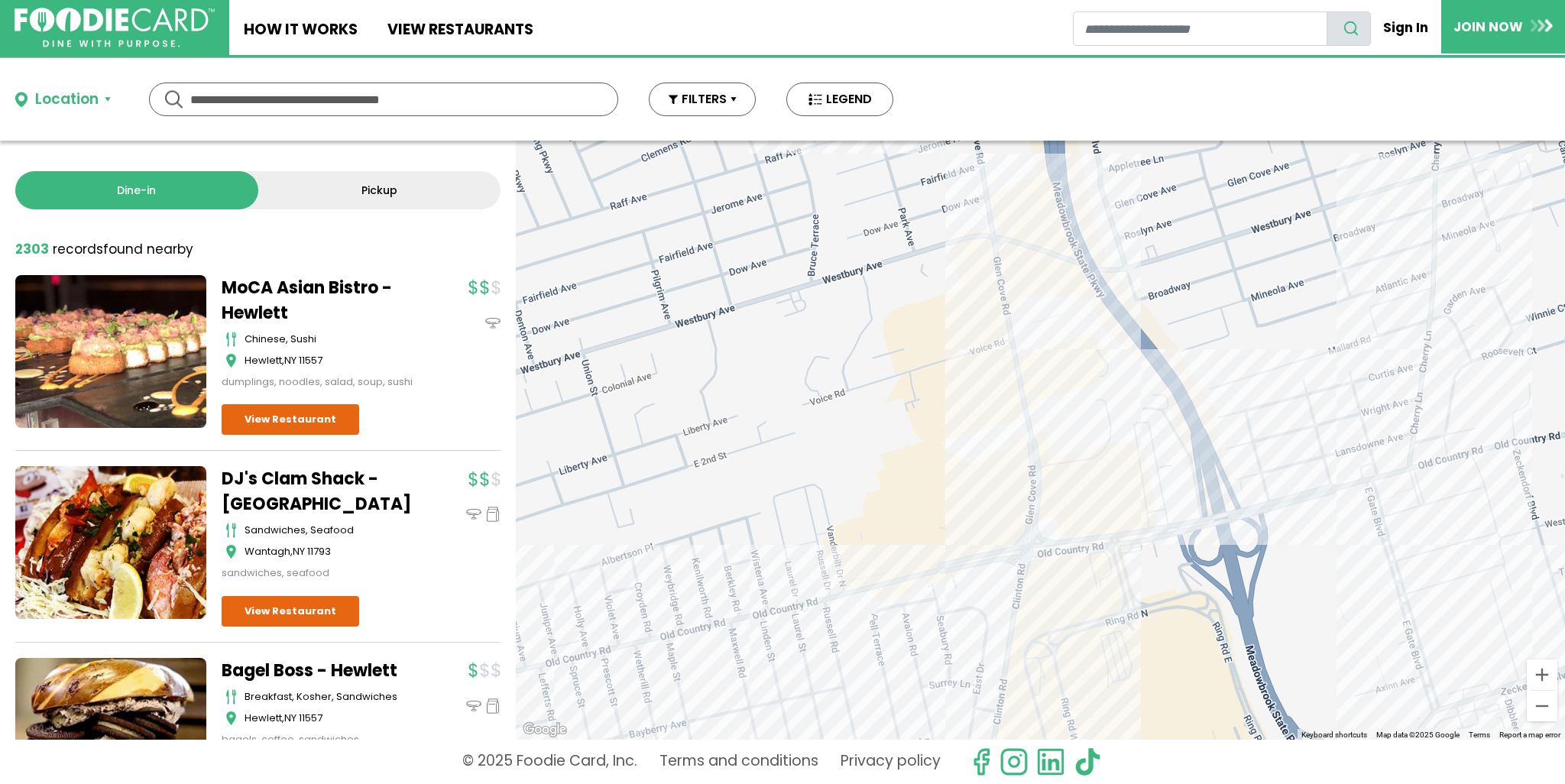
drag, startPoint x: 1209, startPoint y: 486, endPoint x: 1097, endPoint y: 433, distance: 123.9
click at [1097, 433] on div at bounding box center [1040, 439] width 1050 height 599
click at [1174, 504] on div at bounding box center [1040, 439] width 1050 height 599
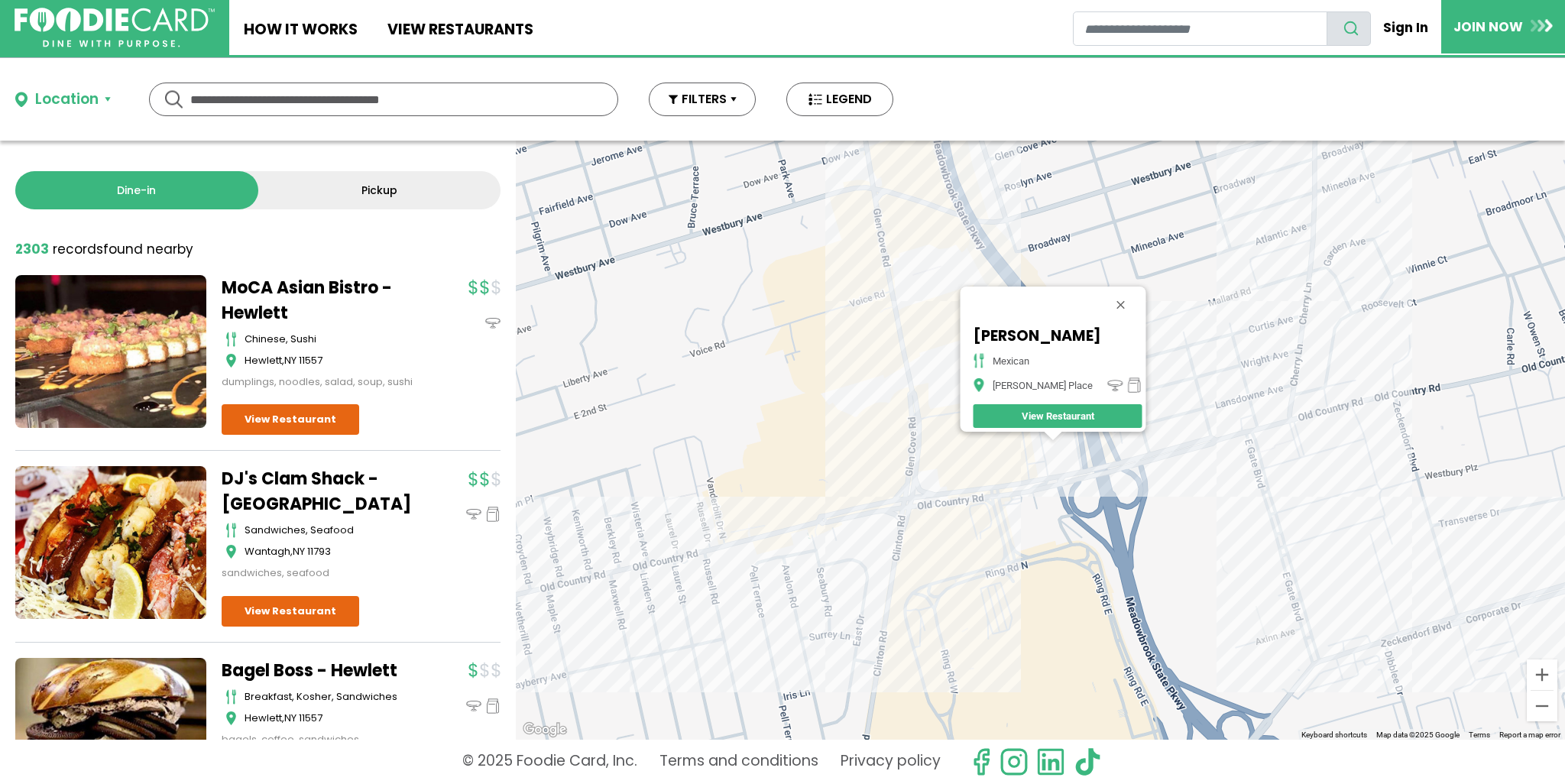
click at [1262, 520] on div "[PERSON_NAME] mexican [PERSON_NAME] Place View Restaurant" at bounding box center [1040, 439] width 1050 height 599
click at [1230, 443] on div "[PERSON_NAME] mexican [PERSON_NAME] Place View Restaurant" at bounding box center [1040, 439] width 1050 height 599
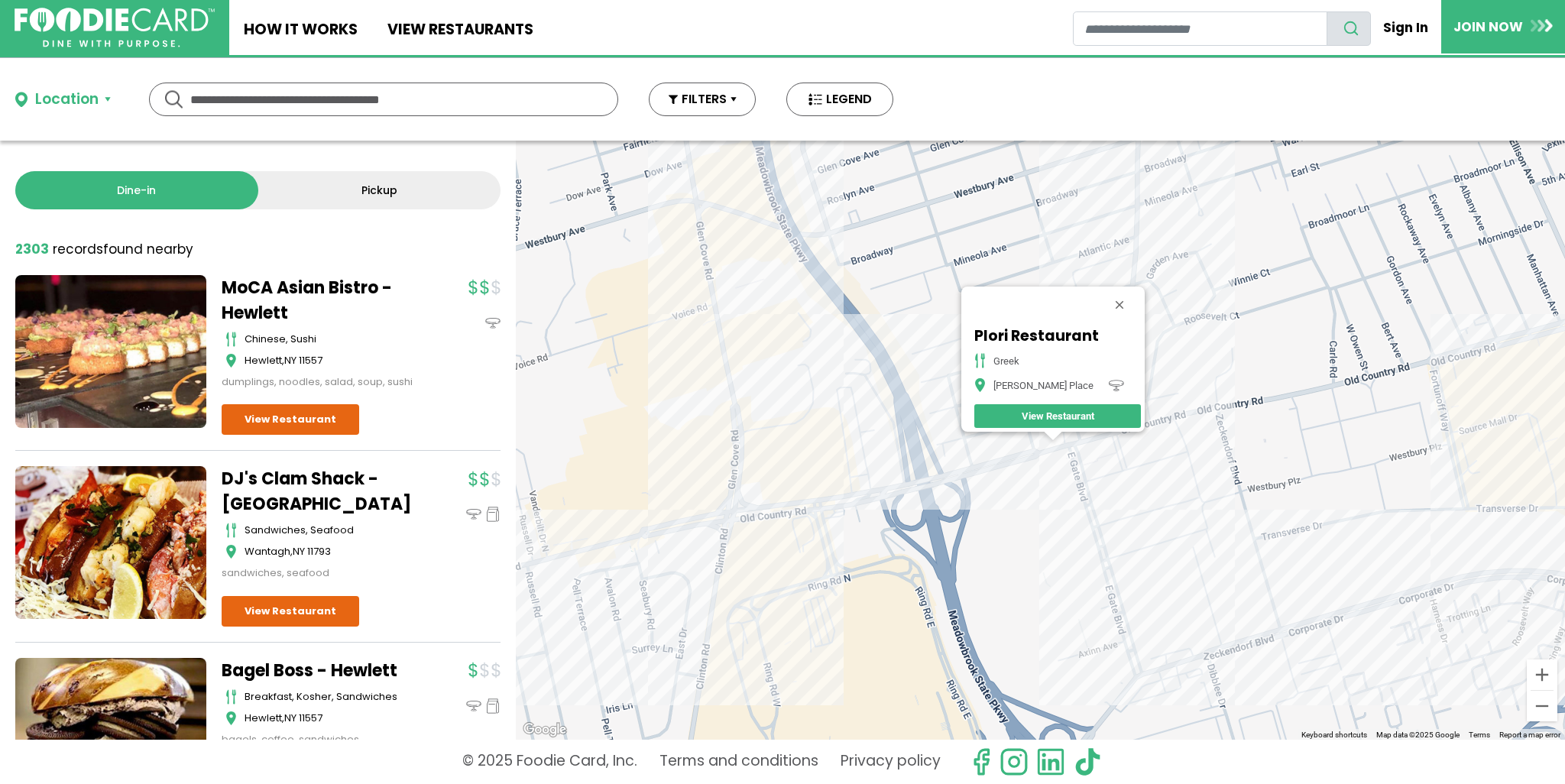
click at [1115, 509] on div "Plori Restaurant greek [PERSON_NAME] Place View Restaurant" at bounding box center [1040, 439] width 1050 height 599
click at [1155, 523] on div "Plori Restaurant greek [PERSON_NAME] Place View Restaurant" at bounding box center [1040, 439] width 1050 height 599
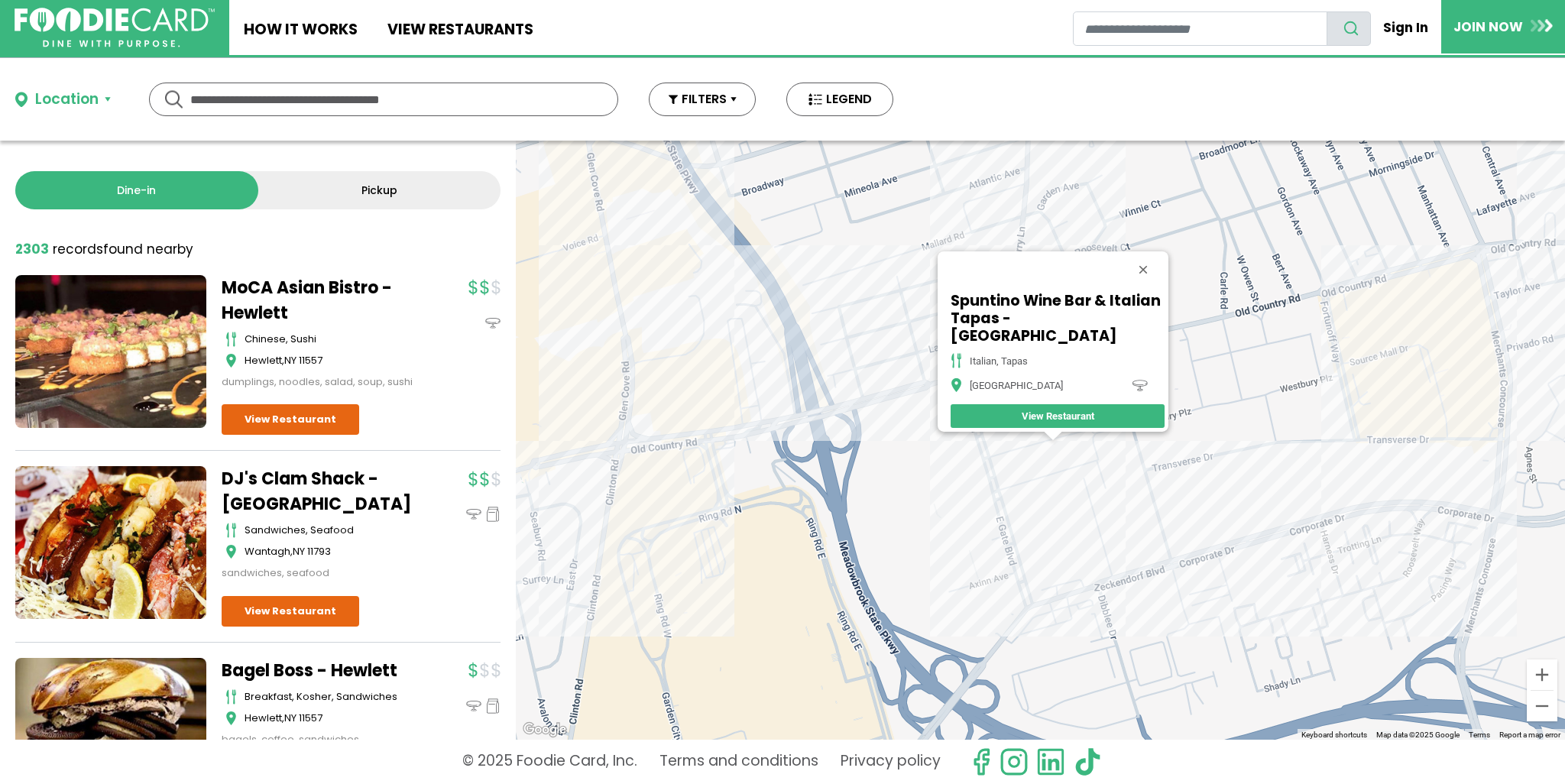
click at [1028, 539] on div "Spuntino Wine Bar & Italian Tapas - [GEOGRAPHIC_DATA] italian, tapas Garden Cit…" at bounding box center [1040, 439] width 1050 height 599
click at [701, 456] on div "Spuntino Wine Bar & Italian Tapas - [GEOGRAPHIC_DATA] italian, tapas Garden Cit…" at bounding box center [1040, 439] width 1050 height 599
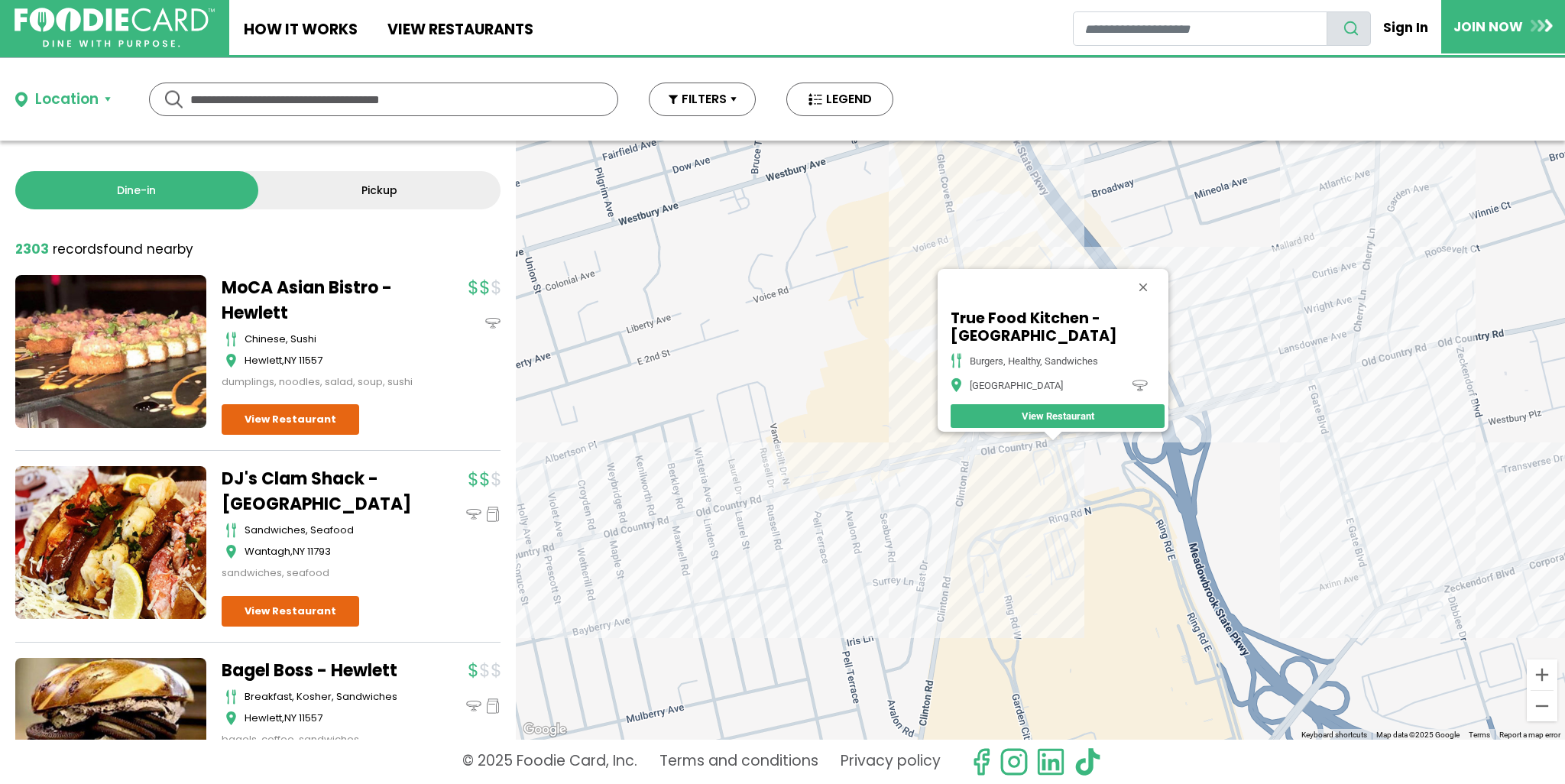
click at [881, 490] on div "True Food Kitchen - Garden City burgers, healthy, sandwiches Garden City View R…" at bounding box center [1040, 439] width 1050 height 599
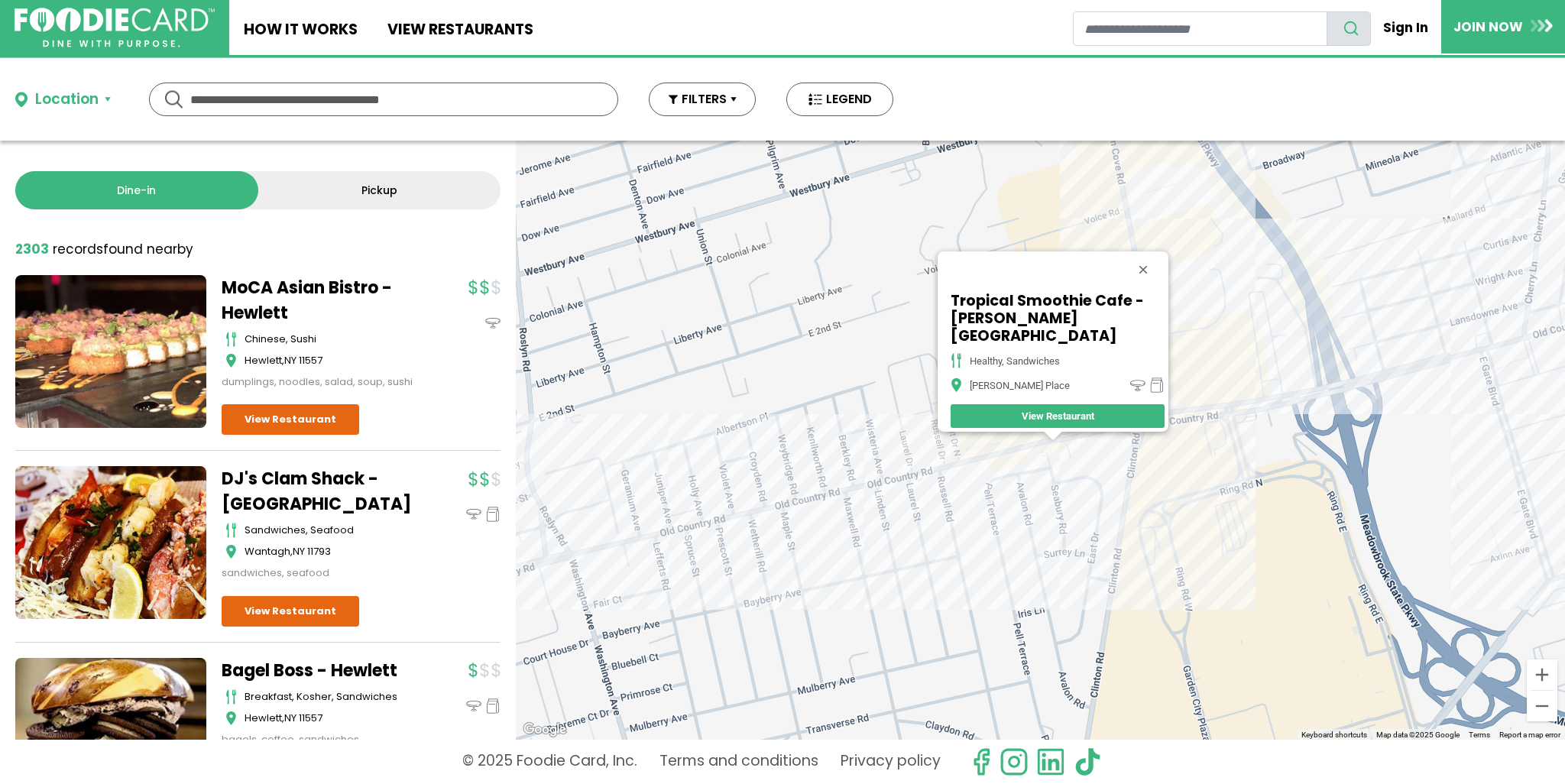
click at [1039, 443] on div "Tropical Smoothie Cafe - [PERSON_NAME] Place healthy, sandwiches [PERSON_NAME] …" at bounding box center [1040, 439] width 1050 height 599
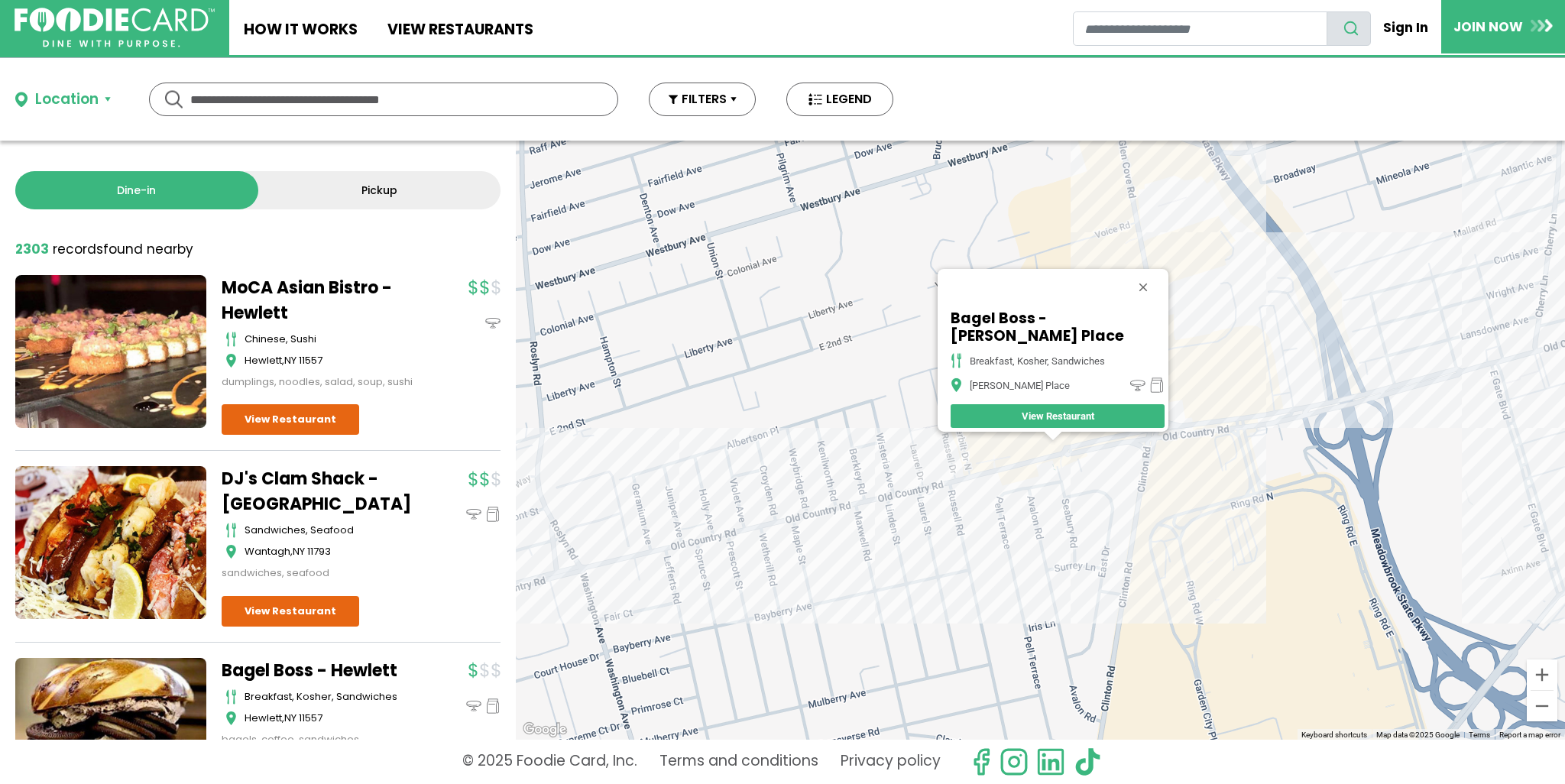
click at [1035, 443] on div "Bagel Boss - [PERSON_NAME] Place breakfast, [GEOGRAPHIC_DATA], sandwiches [PERS…" at bounding box center [1040, 439] width 1050 height 599
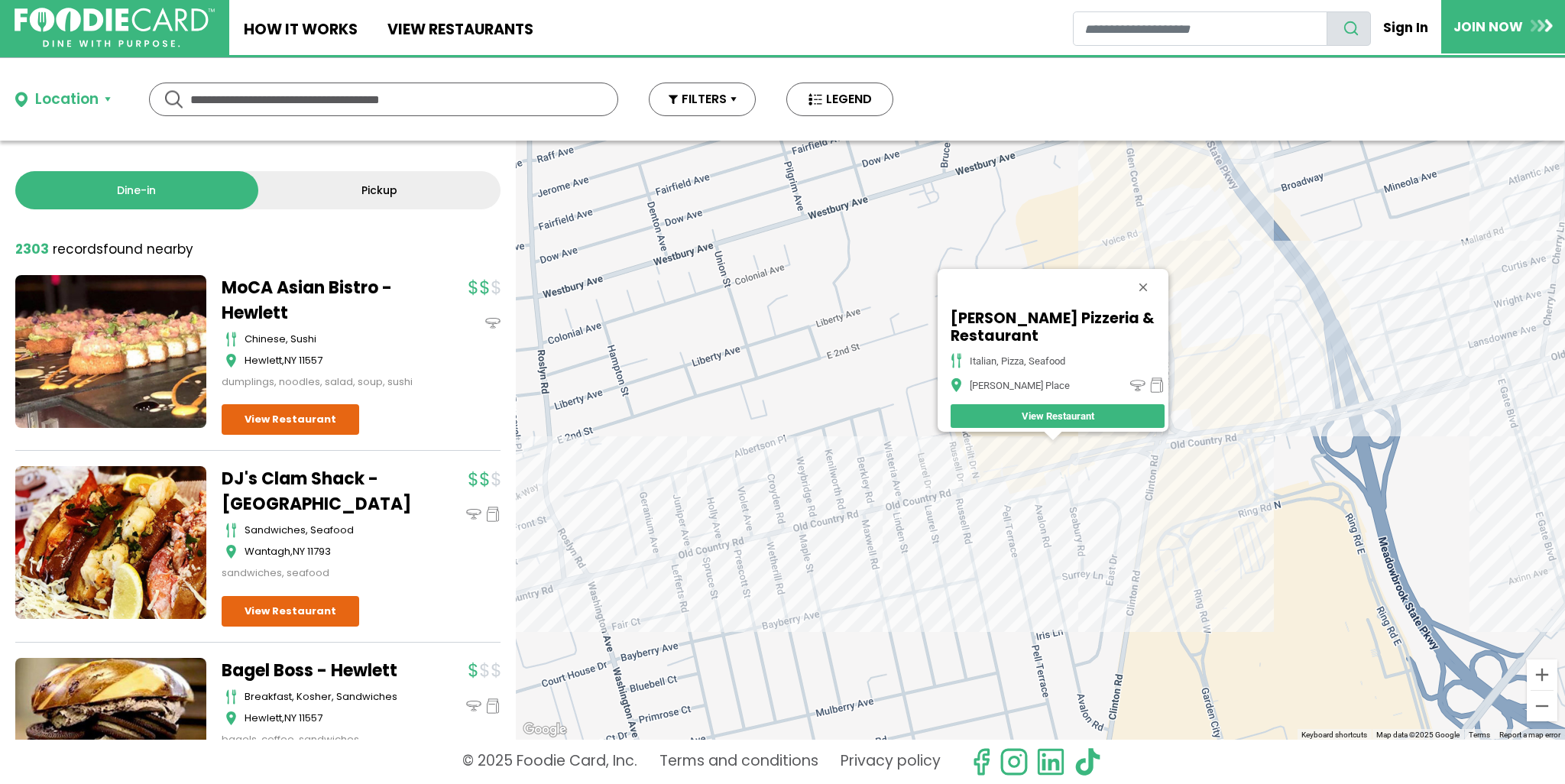
click at [999, 534] on div "[PERSON_NAME] Pizzeria & Restaurant Italian, Pizza, Seafood [PERSON_NAME] Place…" at bounding box center [1040, 439] width 1050 height 599
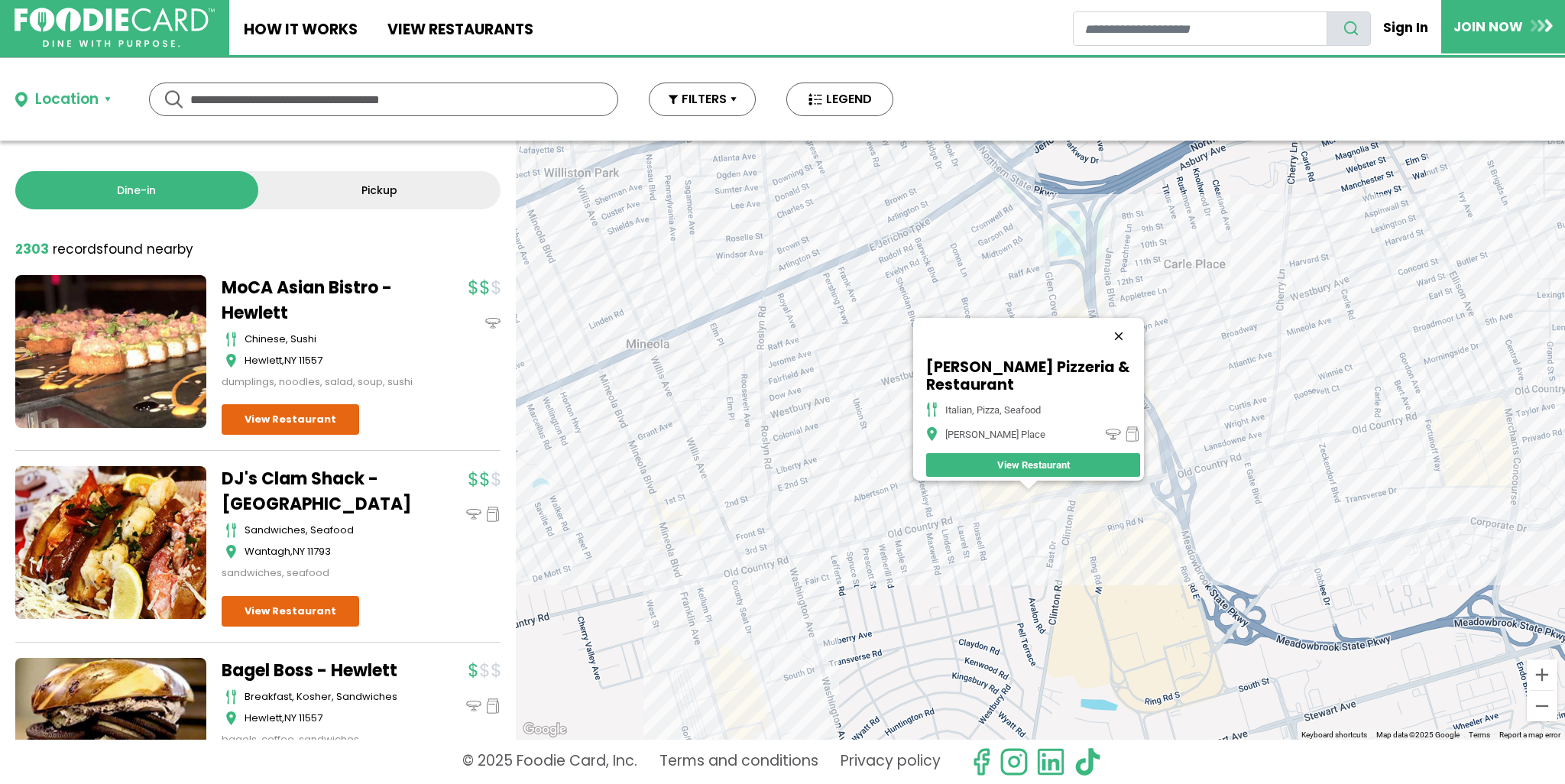
click at [1126, 324] on button "Close" at bounding box center [1118, 335] width 36 height 36
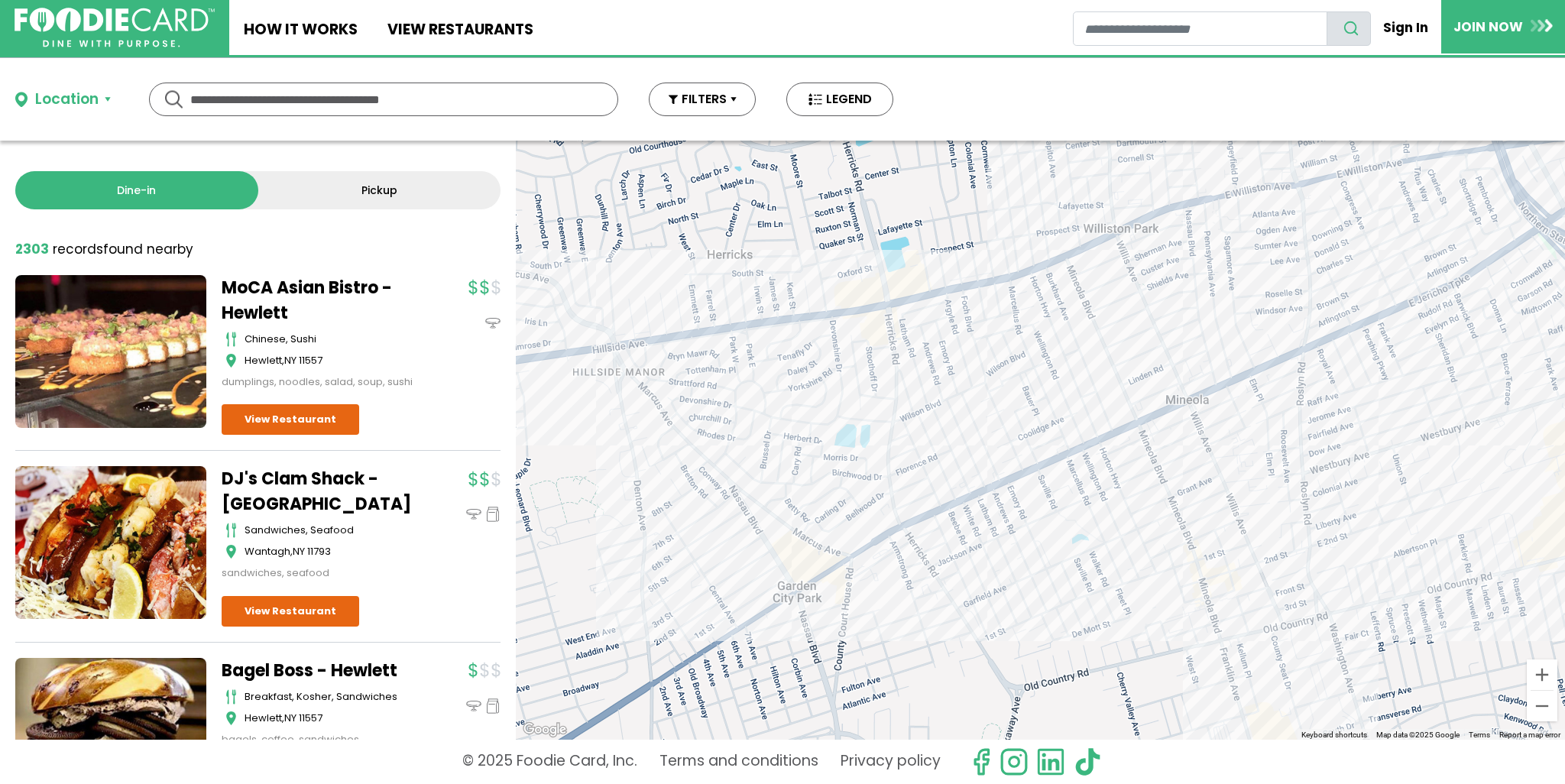
drag, startPoint x: 856, startPoint y: 419, endPoint x: 1395, endPoint y: 475, distance: 541.9
click at [1395, 475] on div at bounding box center [1040, 439] width 1050 height 599
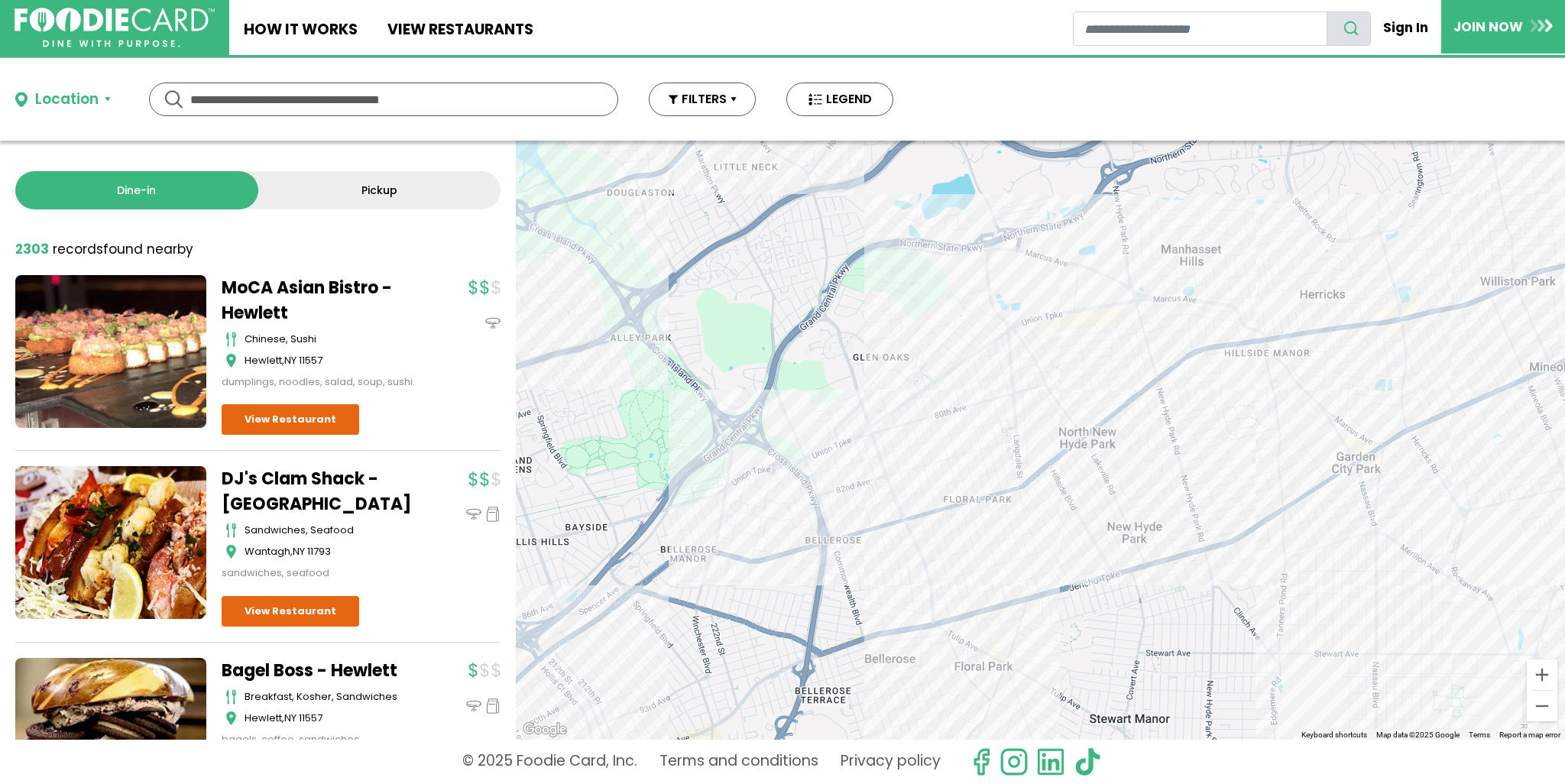
drag, startPoint x: 815, startPoint y: 484, endPoint x: 1306, endPoint y: 418, distance: 495.4
click at [1306, 418] on div at bounding box center [1040, 439] width 1050 height 599
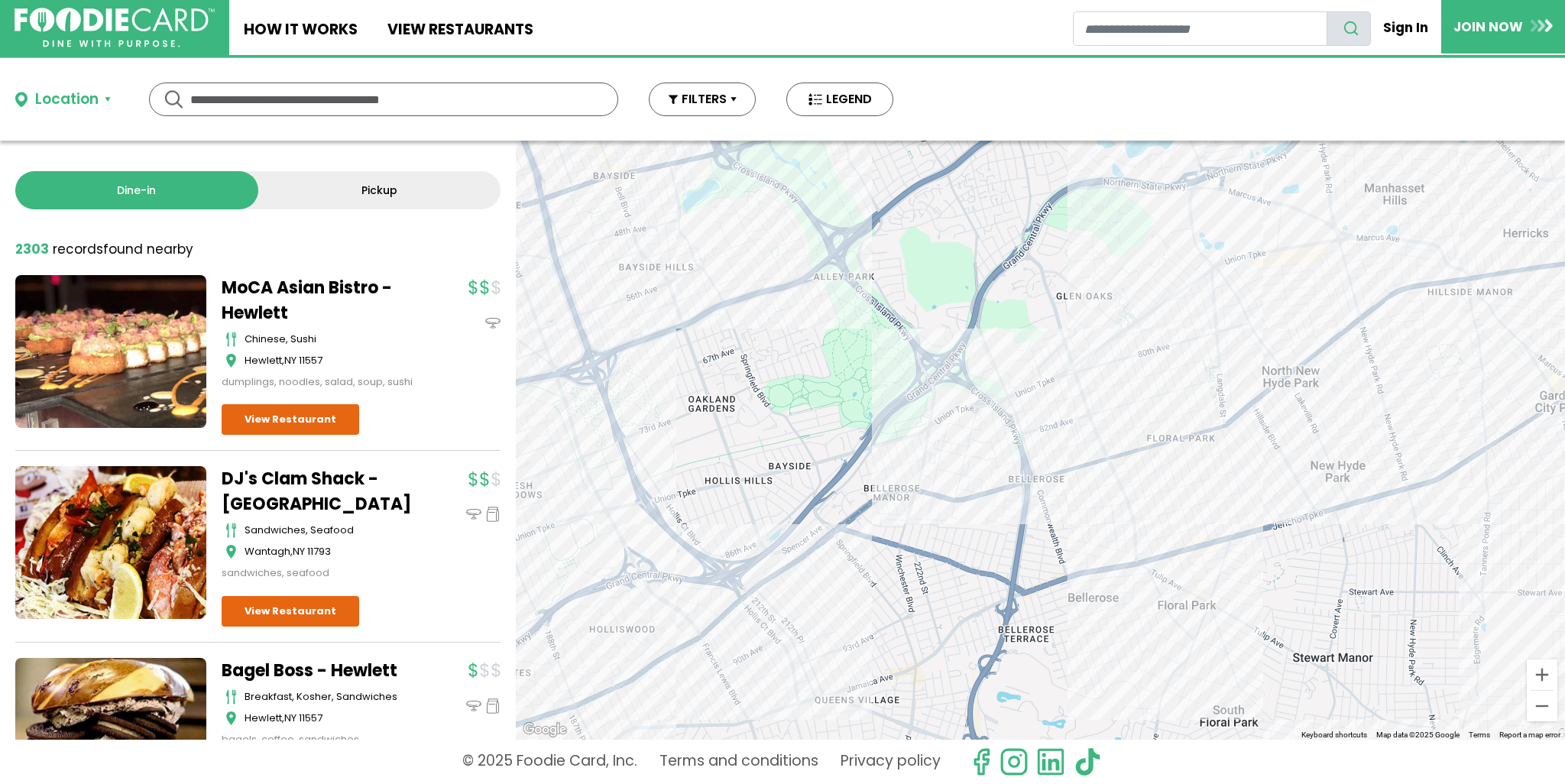
drag, startPoint x: 1117, startPoint y: 481, endPoint x: 1088, endPoint y: 438, distance: 51.9
click at [1318, 414] on div at bounding box center [1040, 439] width 1050 height 599
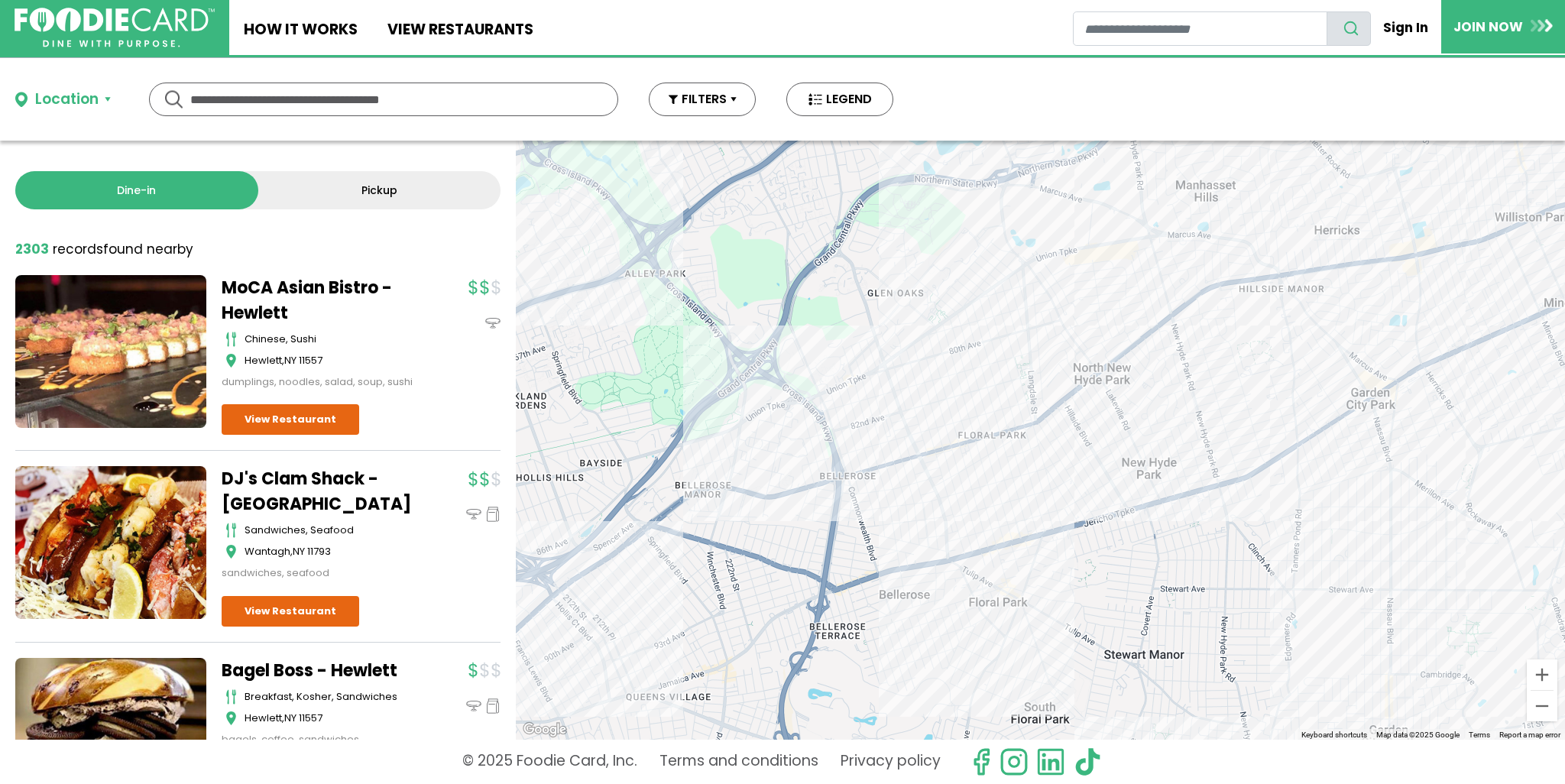
drag, startPoint x: 871, startPoint y: 479, endPoint x: 681, endPoint y: 481, distance: 190.0
click at [681, 480] on div at bounding box center [1040, 439] width 1050 height 599
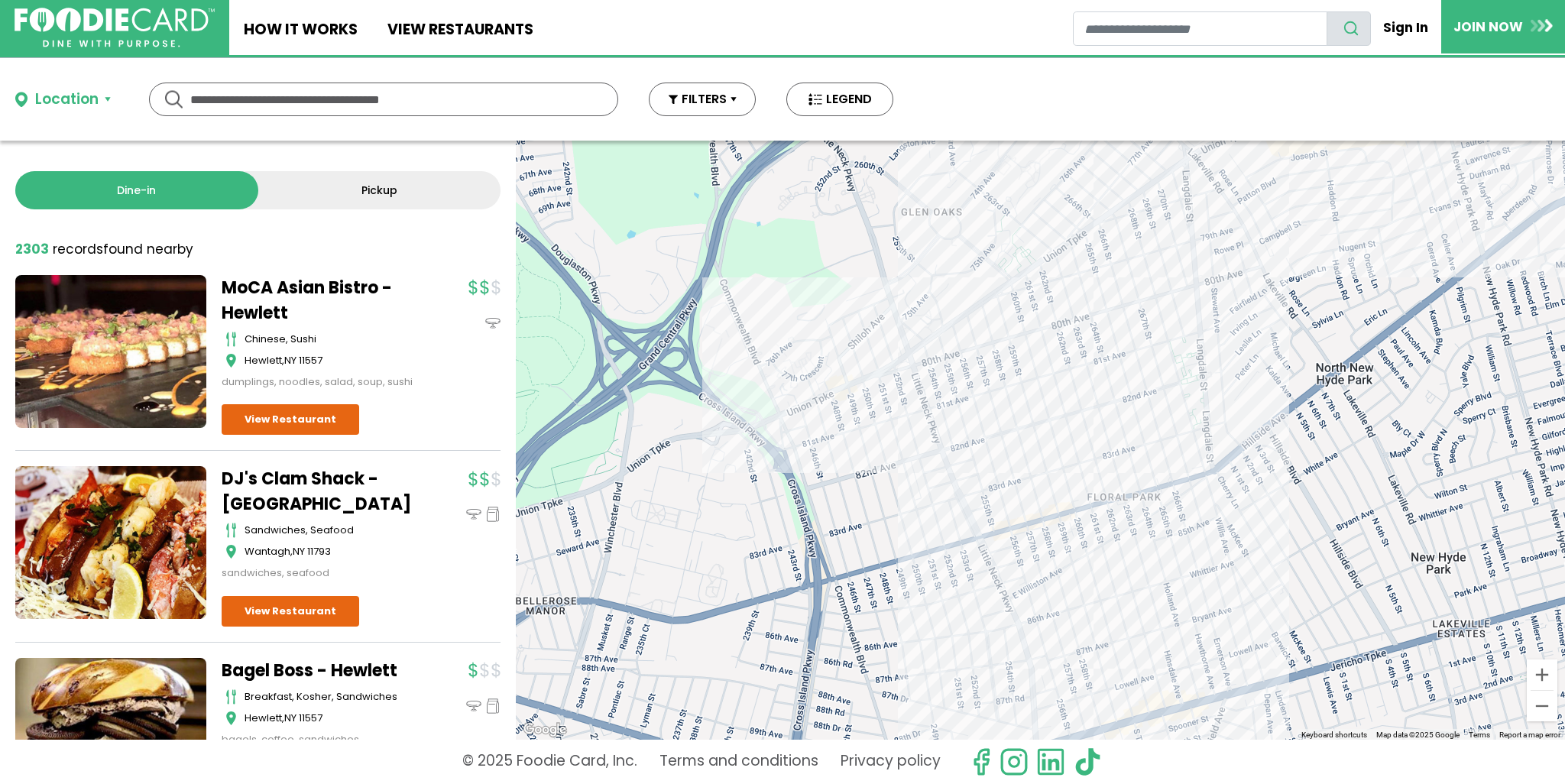
drag, startPoint x: 938, startPoint y: 468, endPoint x: 911, endPoint y: 682, distance: 215.7
click at [911, 681] on div at bounding box center [1040, 439] width 1050 height 599
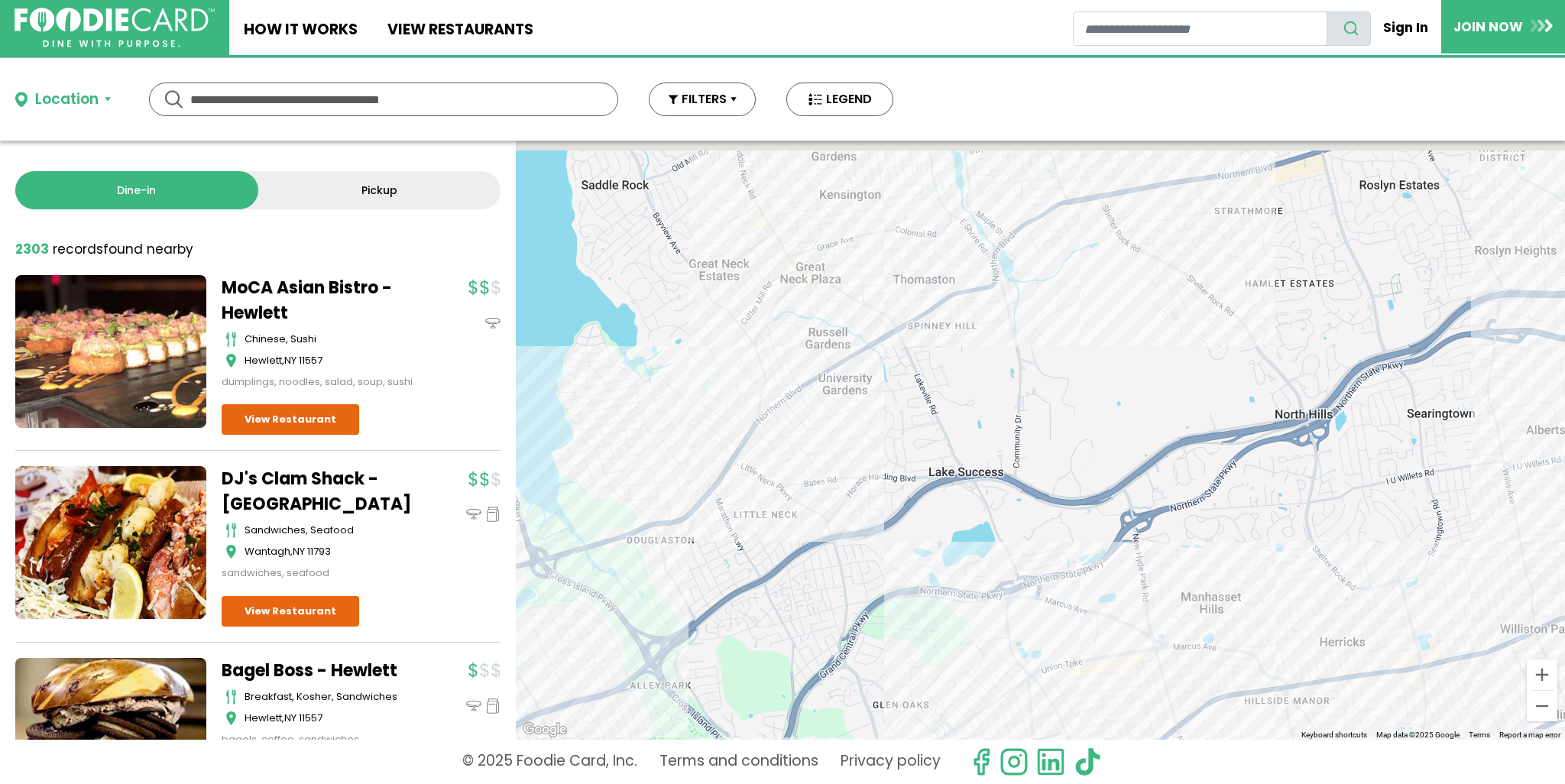
drag, startPoint x: 926, startPoint y: 414, endPoint x: 937, endPoint y: 766, distance: 352.2
click at [937, 766] on div "Location Use my current location Search by Region [US_STATE] 1997 restaurants […" at bounding box center [782, 421] width 1565 height 726
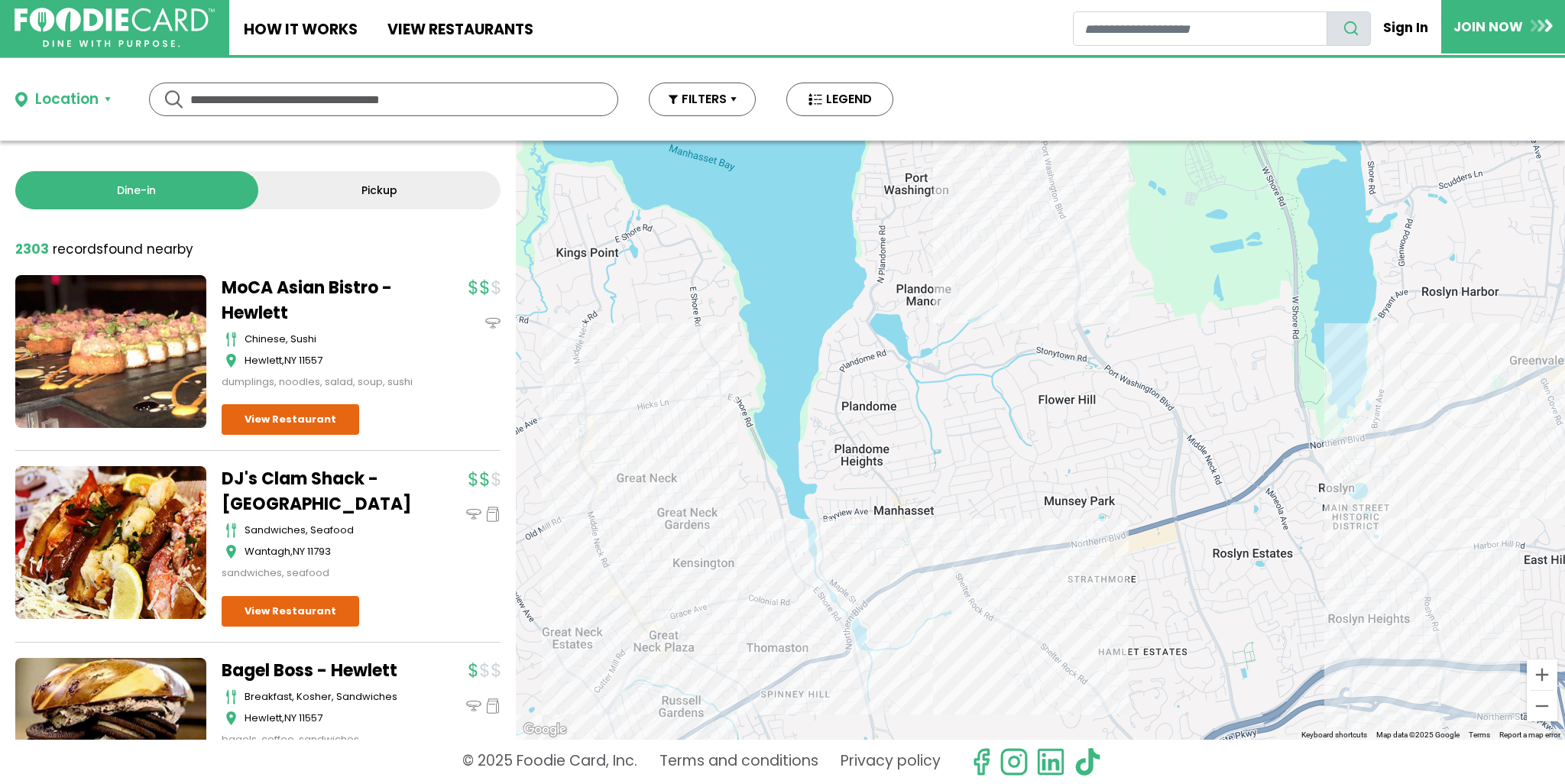
drag, startPoint x: 1045, startPoint y: 395, endPoint x: 897, endPoint y: 728, distance: 364.4
click at [897, 728] on div at bounding box center [1040, 439] width 1050 height 599
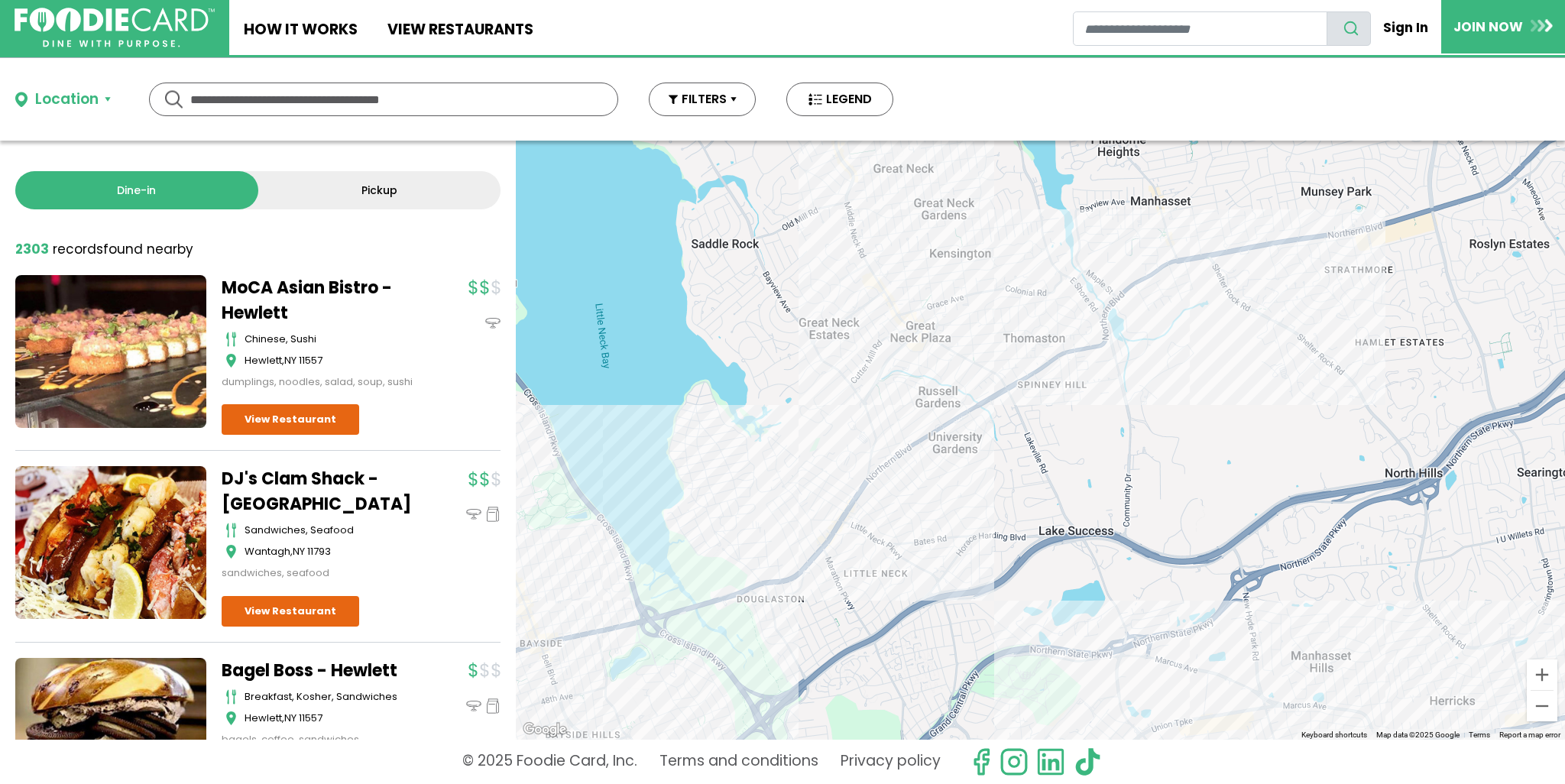
drag, startPoint x: 937, startPoint y: 700, endPoint x: 1192, endPoint y: 393, distance: 399.1
click at [1192, 393] on div at bounding box center [1040, 439] width 1050 height 599
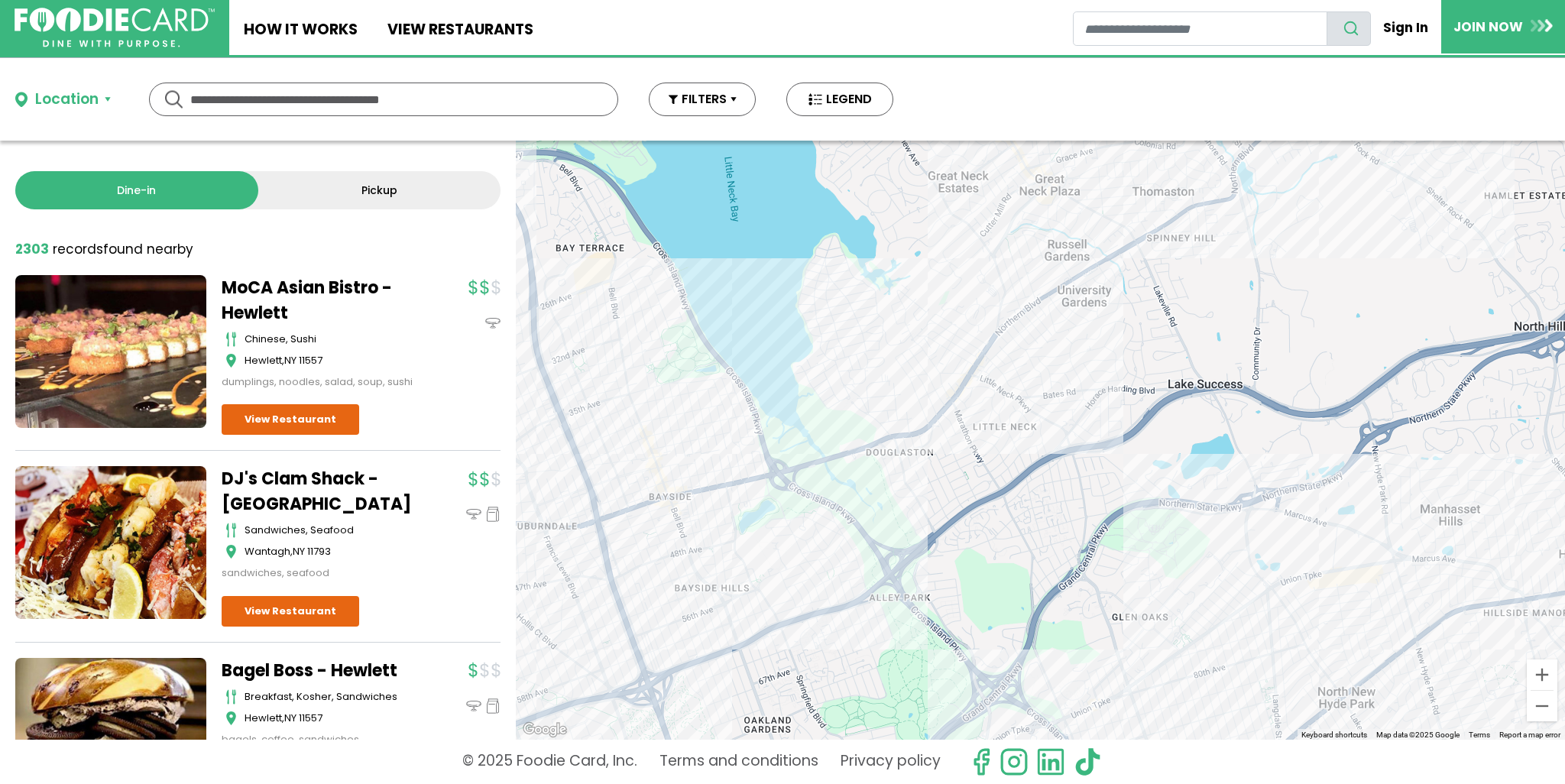
drag, startPoint x: 956, startPoint y: 479, endPoint x: 1087, endPoint y: 332, distance: 196.9
click at [1087, 332] on div at bounding box center [1040, 439] width 1050 height 599
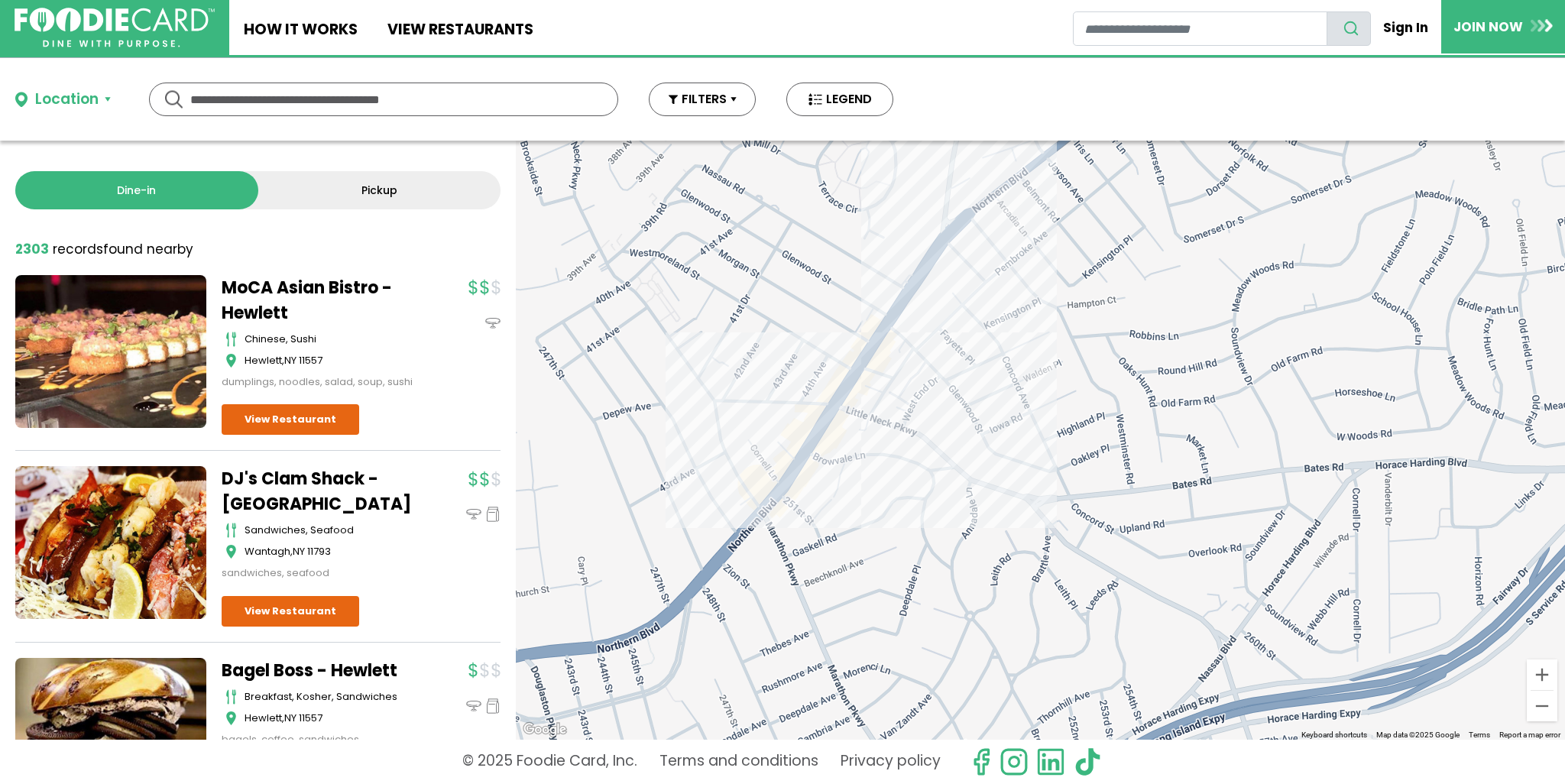
drag, startPoint x: 941, startPoint y: 270, endPoint x: 969, endPoint y: 438, distance: 170.3
click at [969, 438] on div at bounding box center [1040, 439] width 1050 height 599
click at [900, 345] on div at bounding box center [1040, 439] width 1050 height 599
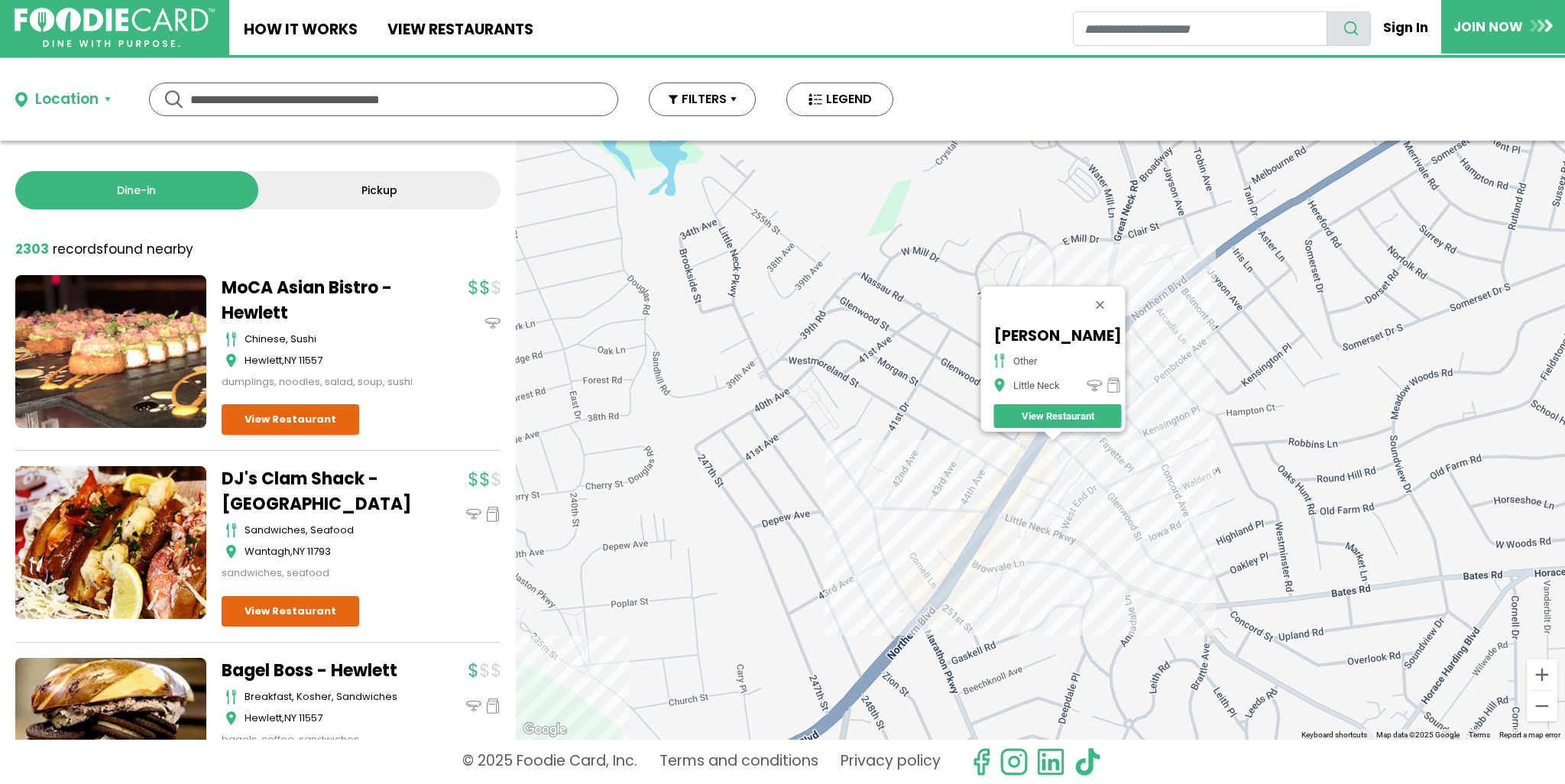
click at [1126, 500] on div "[PERSON_NAME] other Little Neck View Restaurant" at bounding box center [1040, 439] width 1050 height 599
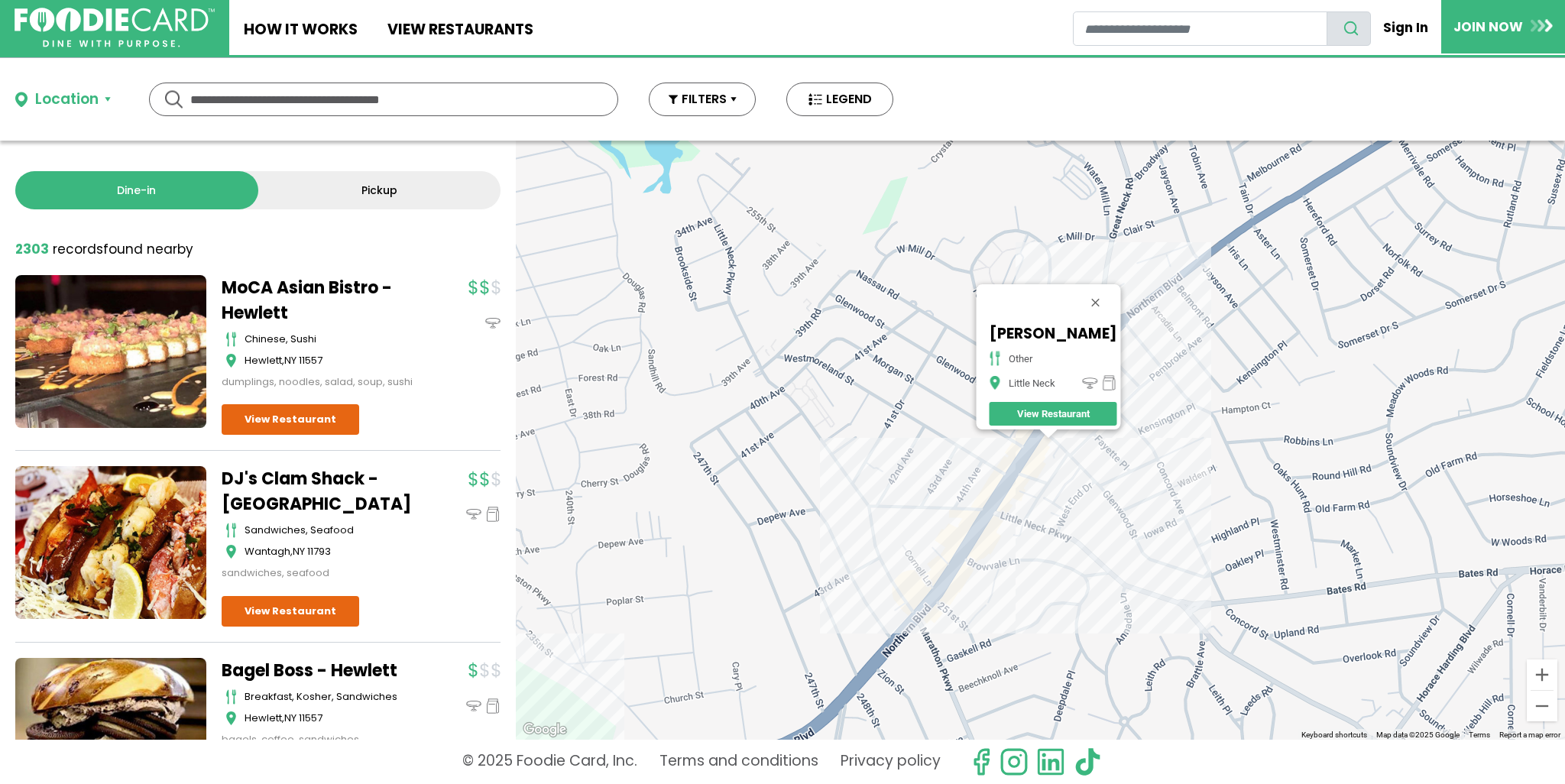
click at [1033, 473] on div "[PERSON_NAME] other Little Neck View Restaurant" at bounding box center [1040, 439] width 1050 height 599
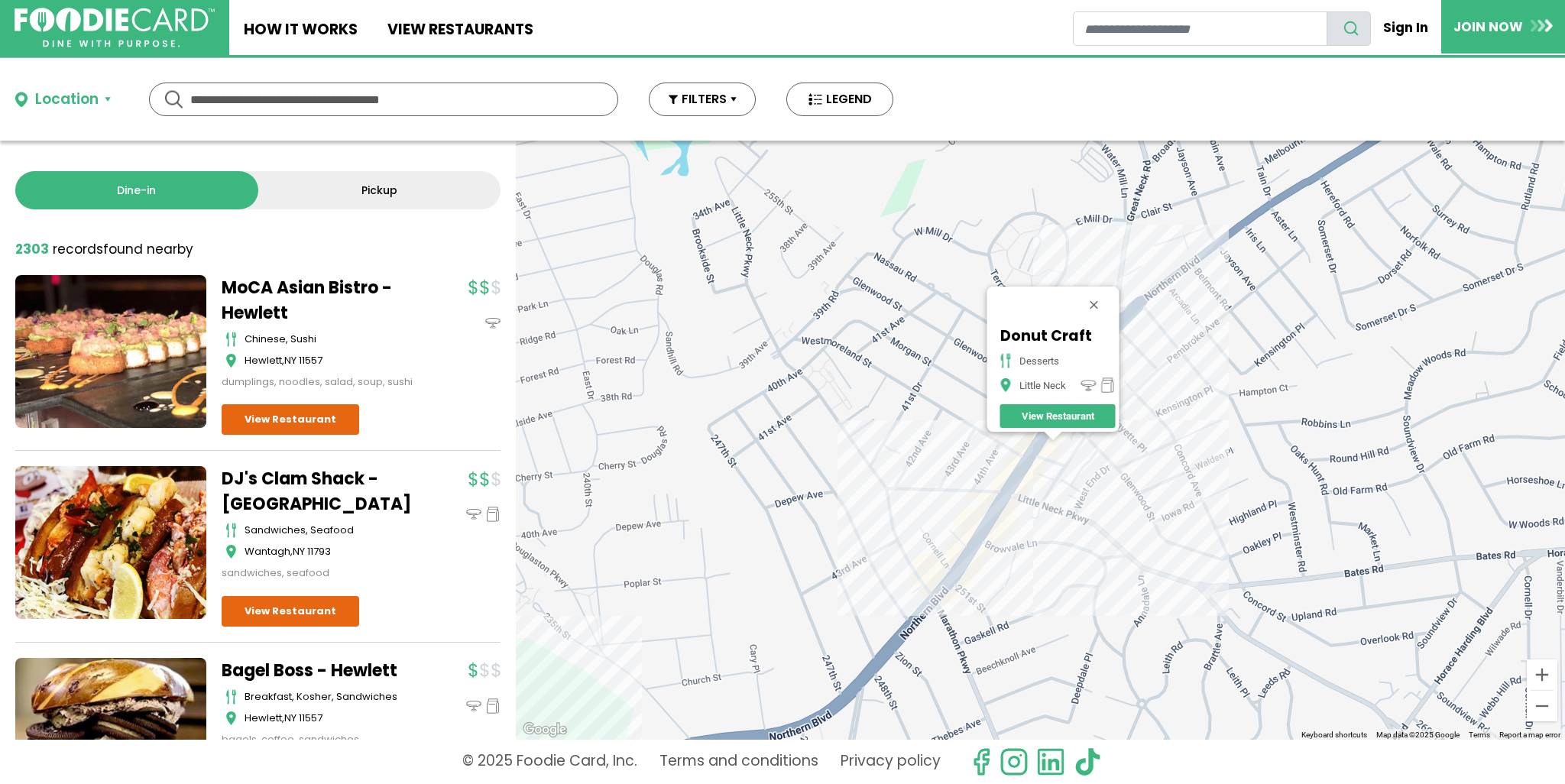
click at [983, 570] on div "Donut Craft desserts Little Neck View Restaurant" at bounding box center [1040, 439] width 1050 height 599
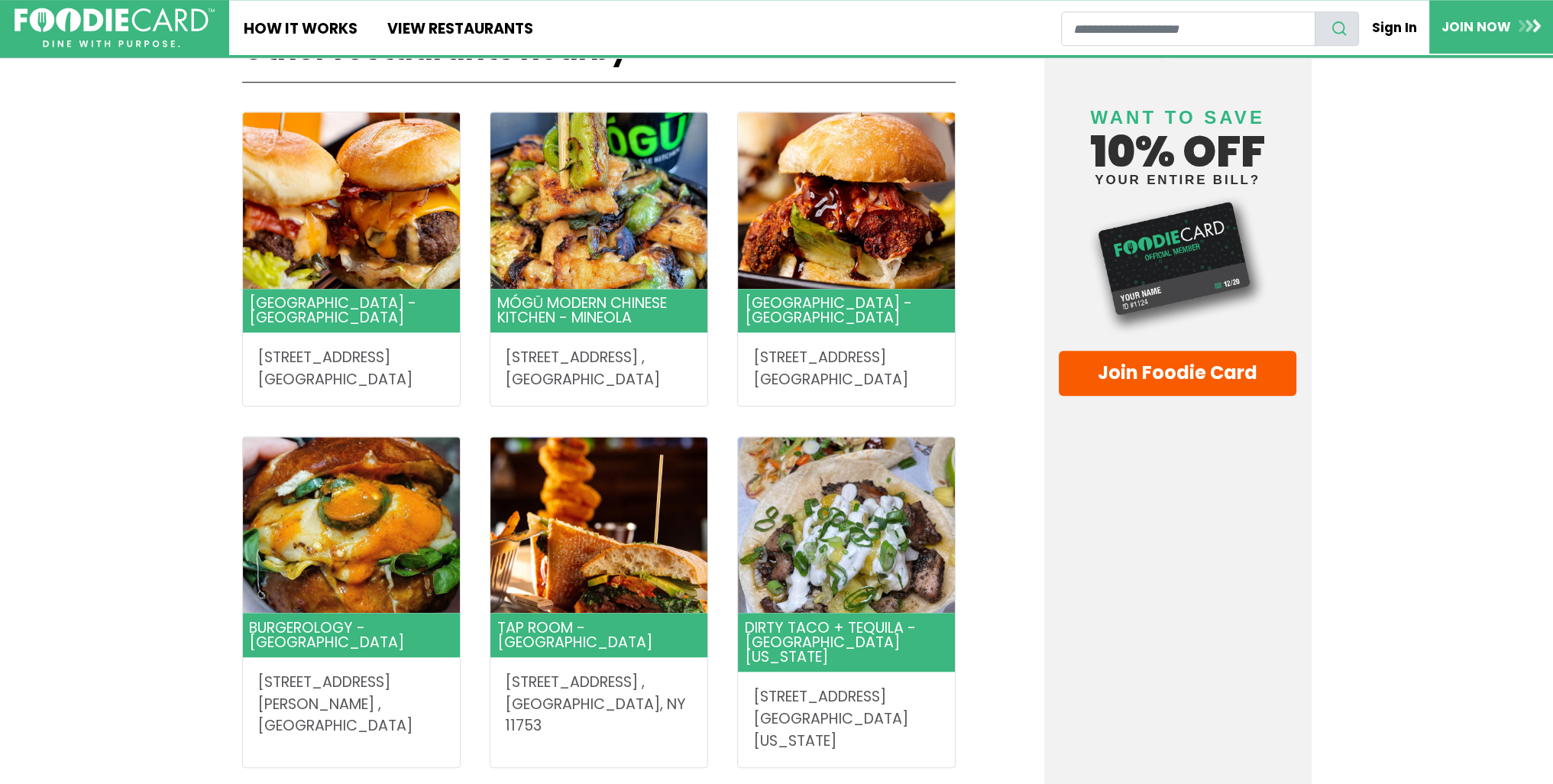
scroll to position [2368, 0]
